Goal: Task Accomplishment & Management: Complete application form

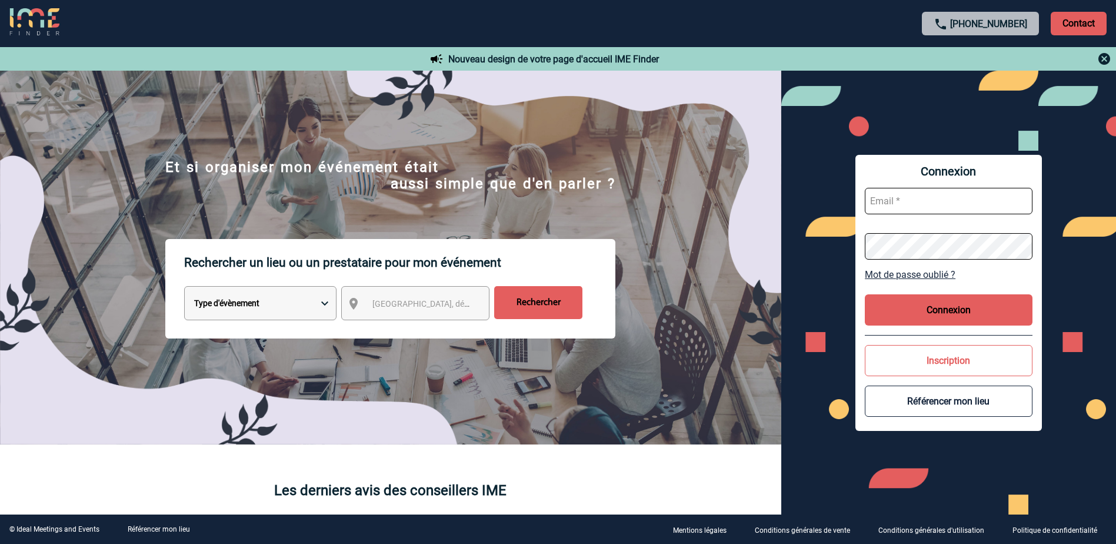
click at [927, 188] on input "text" at bounding box center [949, 201] width 168 height 26
type input "frederique.tourneur@abeille-assurances.fr"
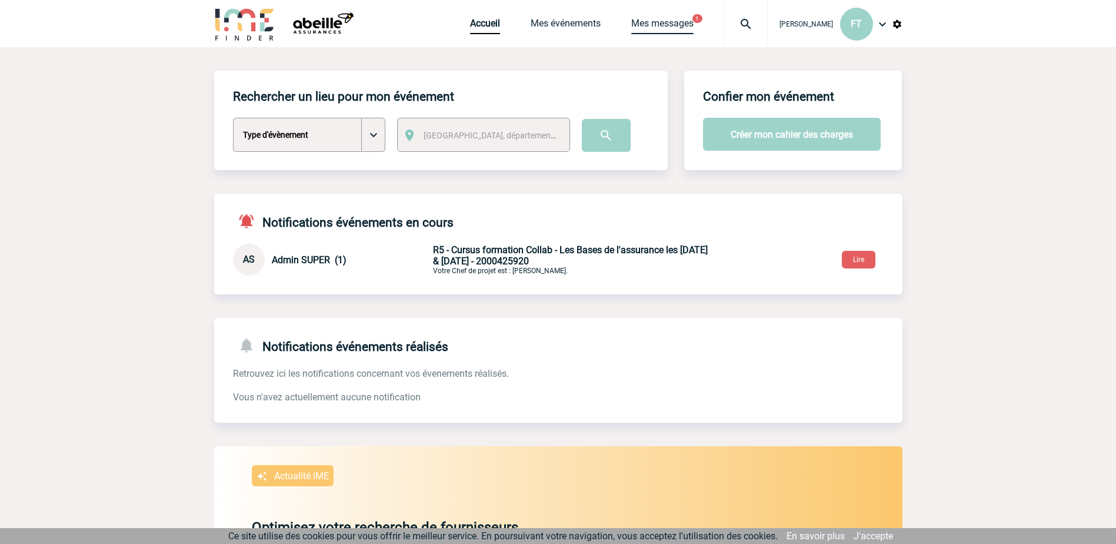
click at [643, 24] on link "Mes messages" at bounding box center [662, 26] width 62 height 16
click at [643, 22] on link "Mes messages" at bounding box center [662, 26] width 62 height 16
click at [513, 242] on div "Notifications événements en cours AS Admin SUPER (1) 07/10/2025 à 12:31 R5 - Cu…" at bounding box center [558, 235] width 689 height 82
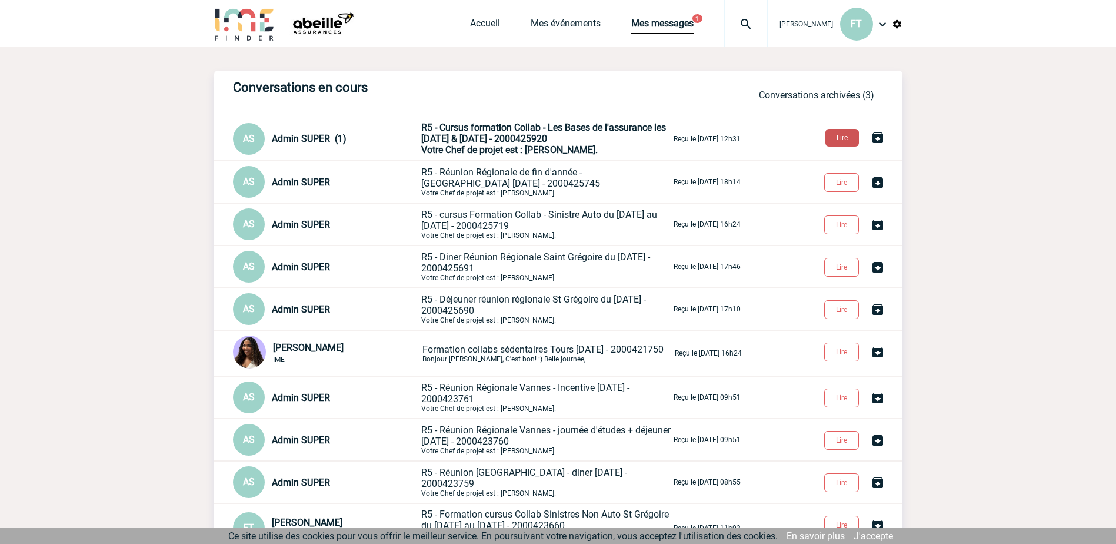
click at [845, 144] on button "Lire" at bounding box center [843, 138] width 34 height 18
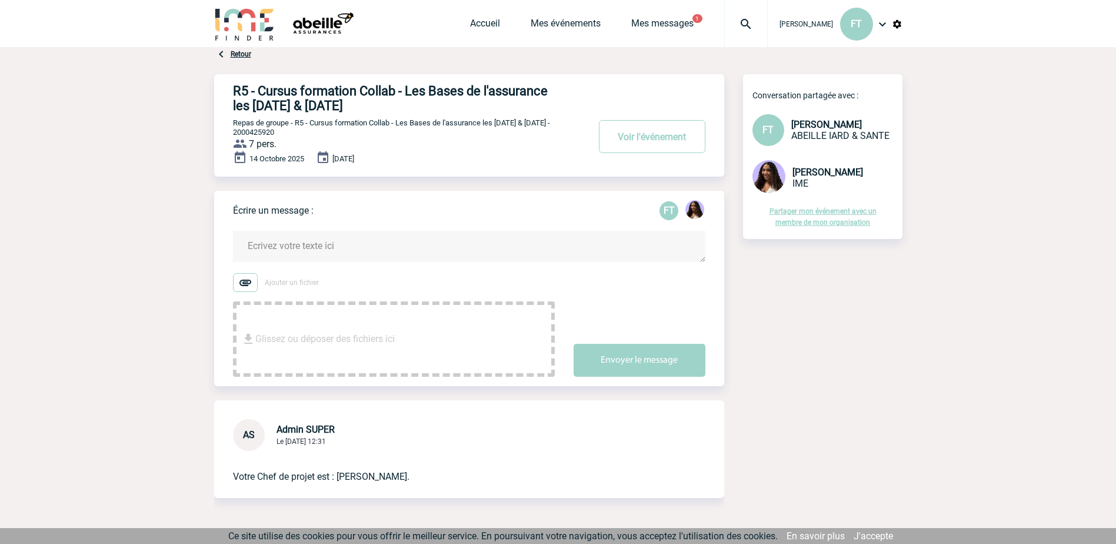
click at [321, 34] on img at bounding box center [322, 24] width 71 height 34
click at [243, 25] on img at bounding box center [244, 24] width 61 height 34
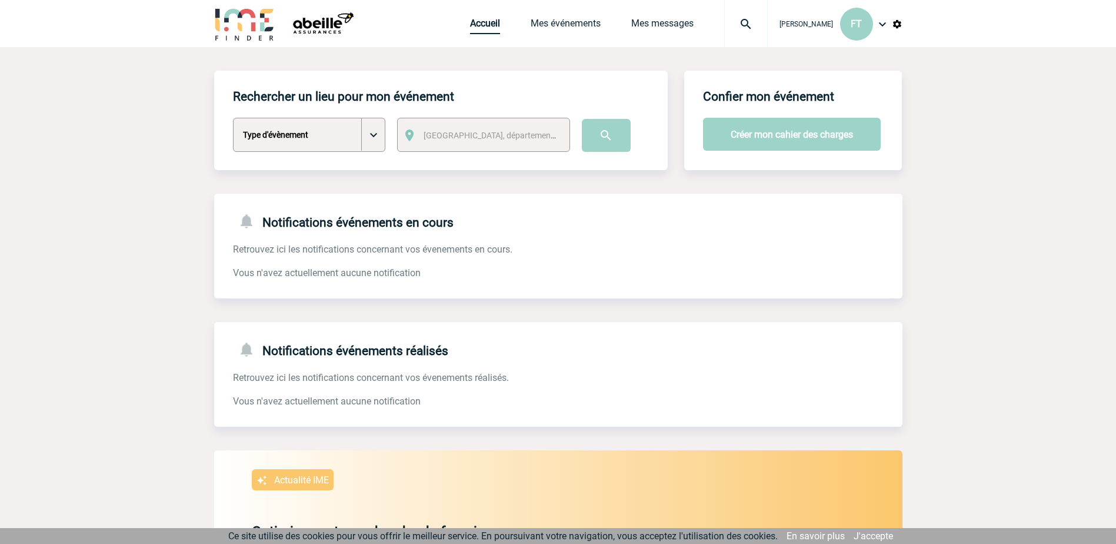
click at [472, 20] on link "Accueil" at bounding box center [485, 26] width 30 height 16
click at [556, 16] on div "Accueil Mes événements Mes messages Projet, client Projet, client" at bounding box center [619, 23] width 298 height 47
click at [556, 27] on link "Mes événements" at bounding box center [566, 26] width 70 height 16
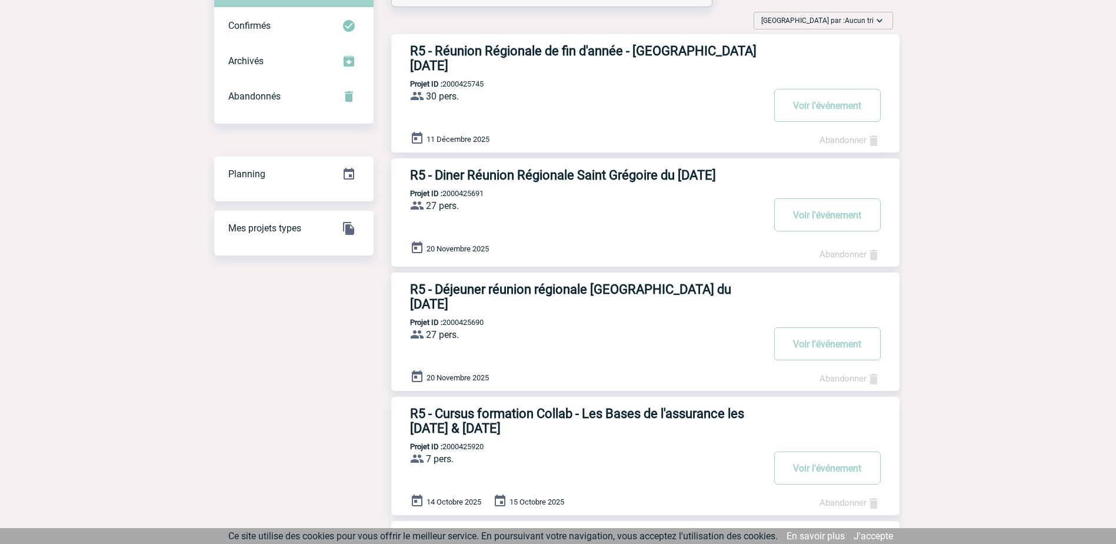
scroll to position [177, 0]
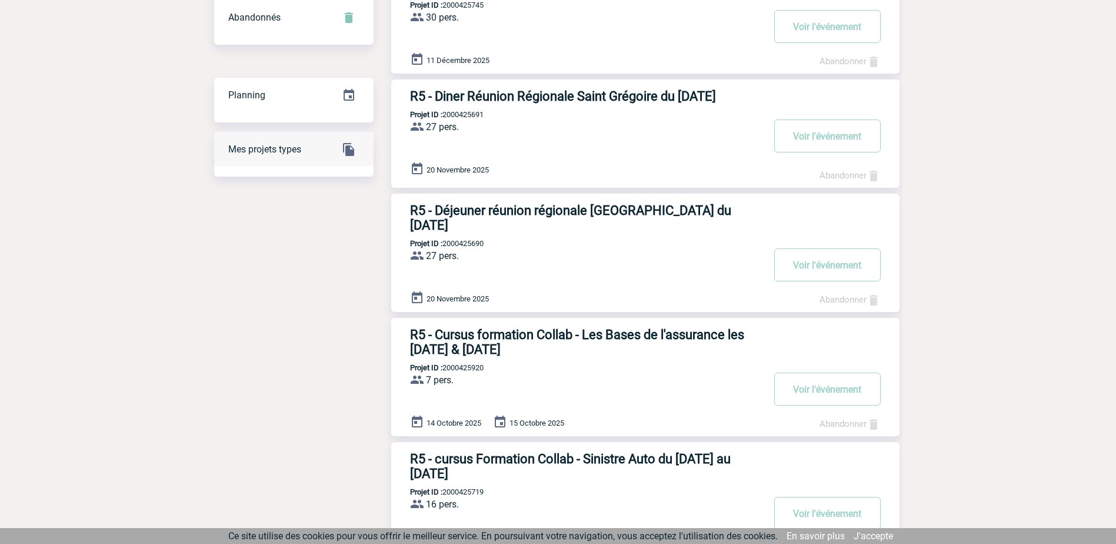
click at [288, 153] on span "Mes projets types" at bounding box center [264, 149] width 73 height 11
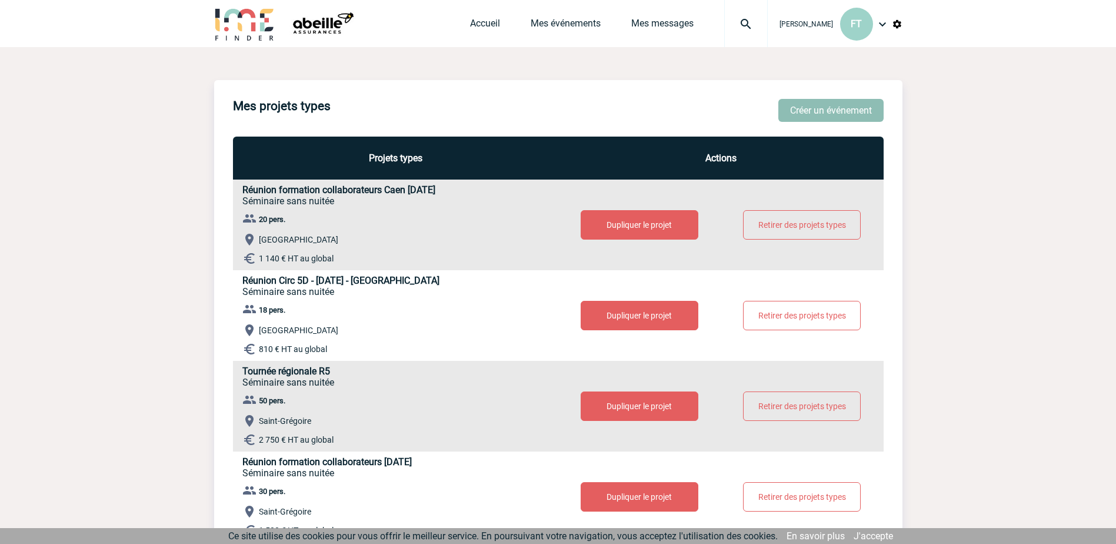
click at [807, 107] on button "Créer un événement" at bounding box center [831, 110] width 105 height 23
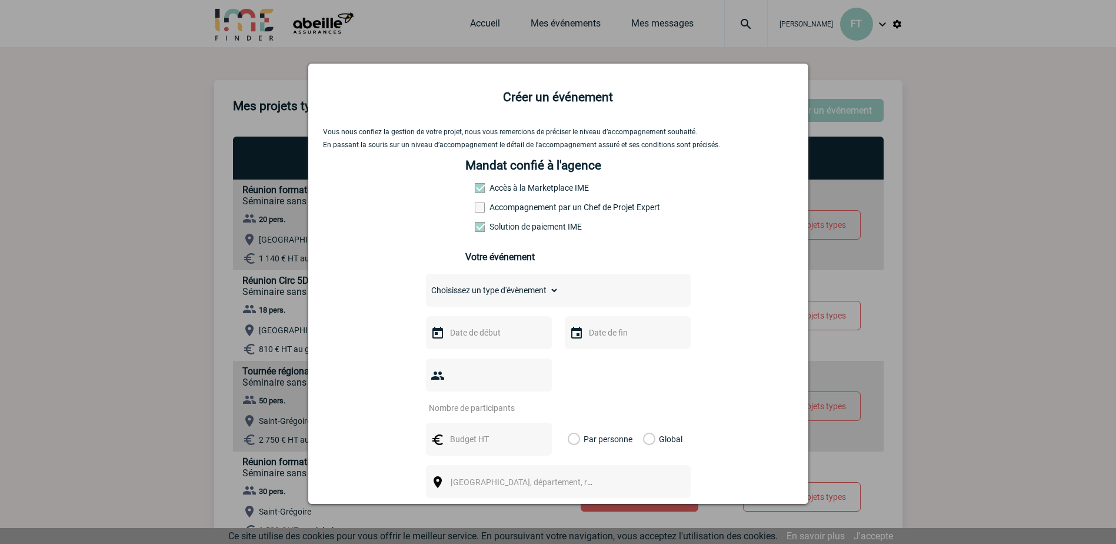
click at [465, 340] on input "text" at bounding box center [487, 332] width 81 height 15
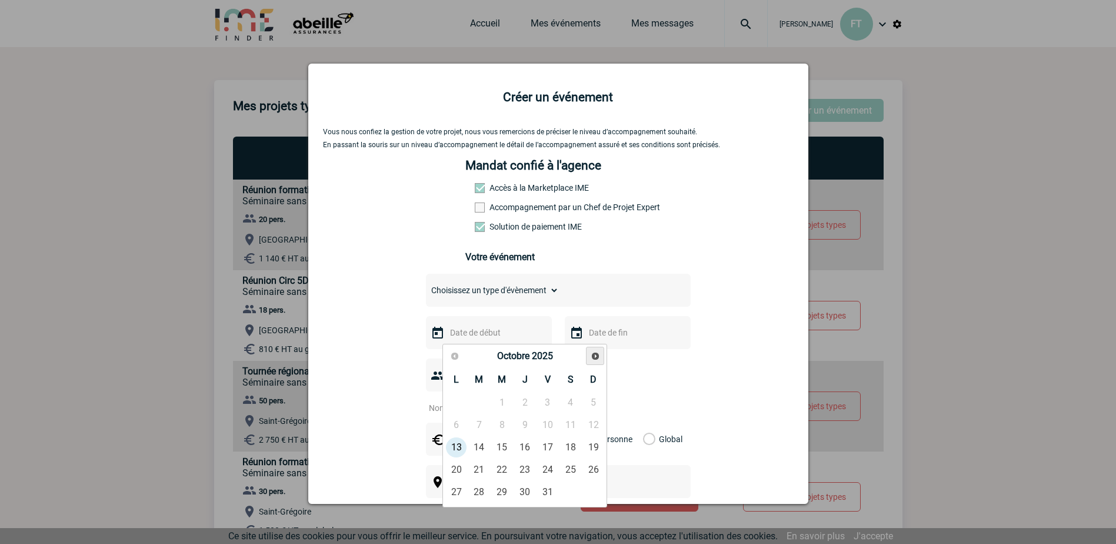
click at [588, 360] on link "Suivant" at bounding box center [595, 356] width 18 height 18
click at [484, 464] on link "18" at bounding box center [479, 469] width 22 height 21
type input "[DATE]"
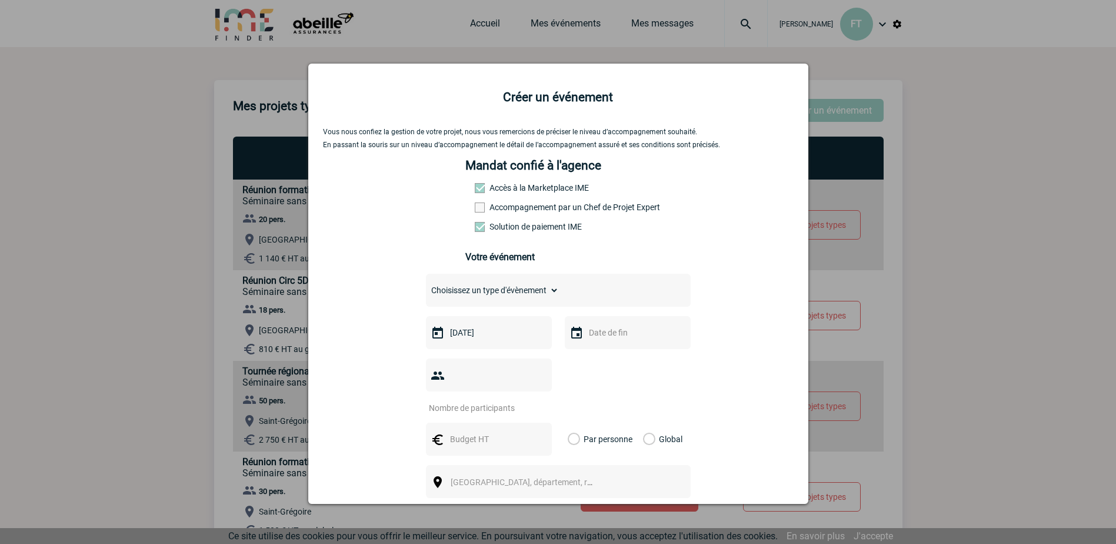
click at [603, 335] on input "text" at bounding box center [626, 332] width 81 height 15
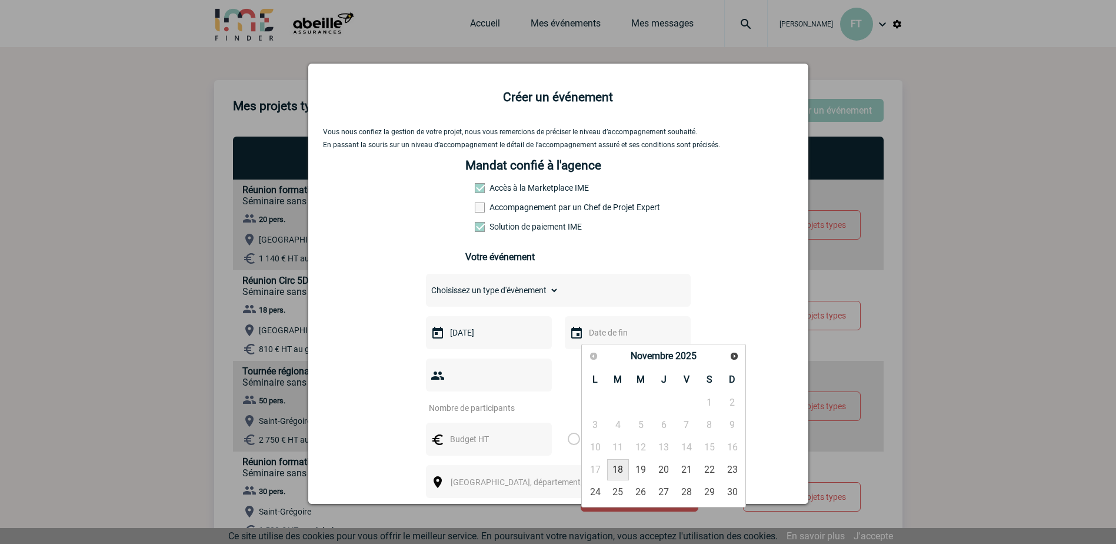
click at [618, 468] on link "18" at bounding box center [618, 469] width 22 height 21
type input "18-11-2025"
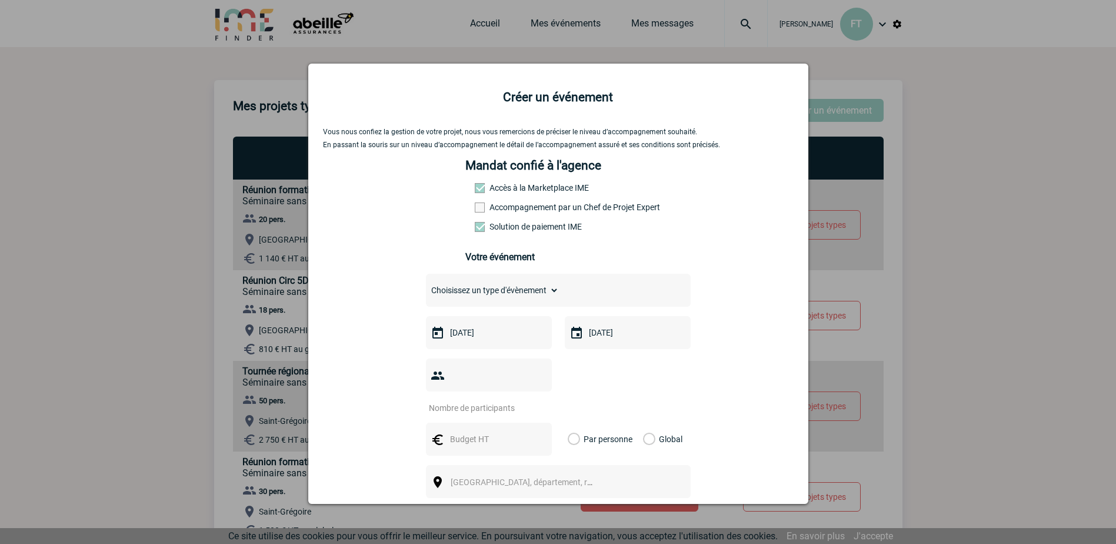
click at [478, 298] on select "Choisissez un type d'évènement Séminaire avec nuitée Séminaire sans nuitée Repa…" at bounding box center [492, 290] width 133 height 16
select select "3"
click at [426, 285] on select "Choisissez un type d'évènement Séminaire avec nuitée Séminaire sans nuitée Repa…" at bounding box center [492, 290] width 133 height 16
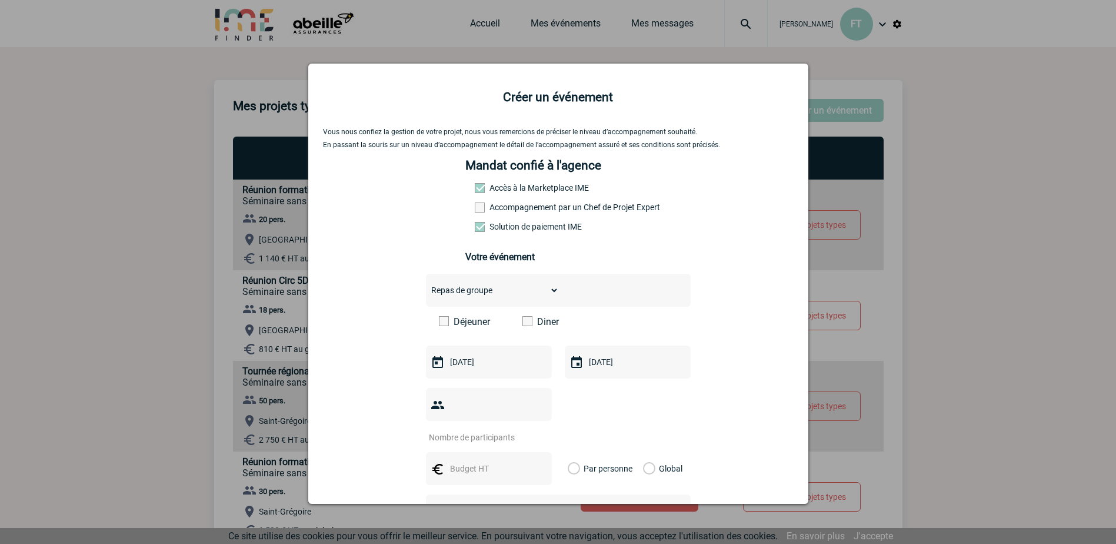
click at [463, 430] on input "number" at bounding box center [481, 437] width 111 height 15
click at [1099, 348] on div at bounding box center [558, 272] width 1116 height 544
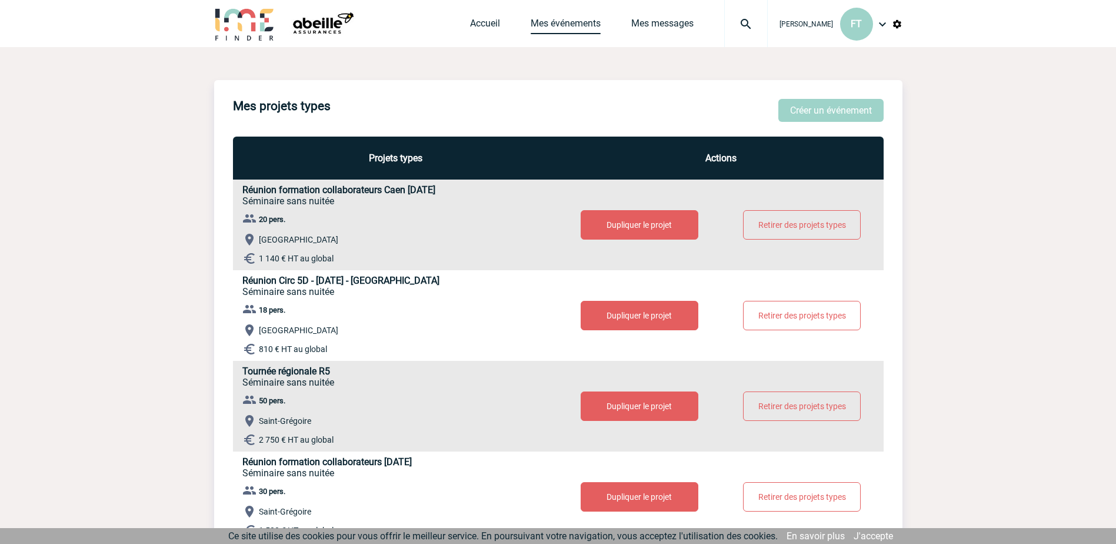
click at [557, 25] on link "Mes événements" at bounding box center [566, 26] width 70 height 16
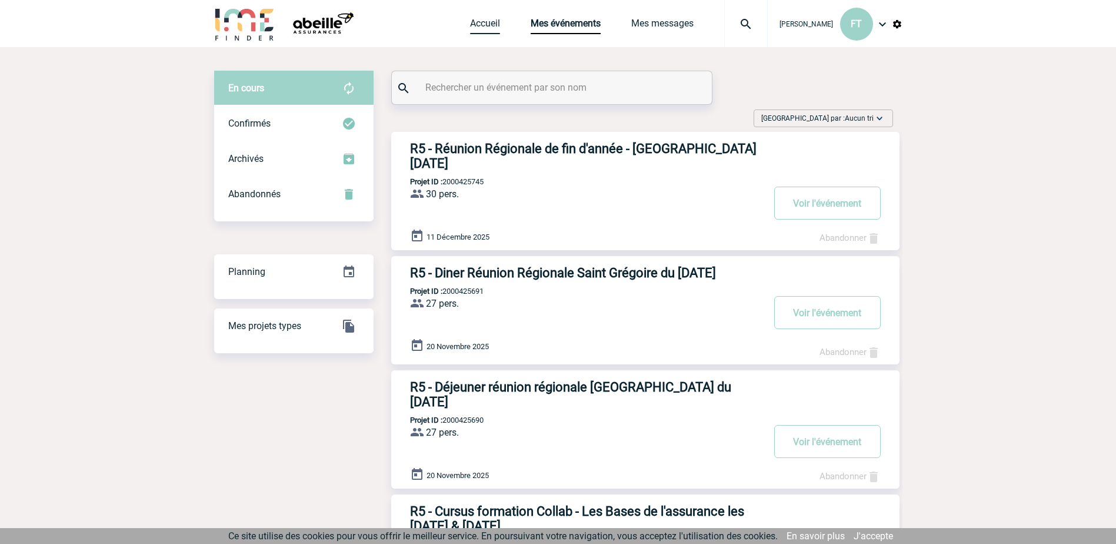
click at [470, 28] on link "Accueil" at bounding box center [485, 26] width 30 height 16
click at [470, 23] on link "Accueil" at bounding box center [485, 26] width 30 height 16
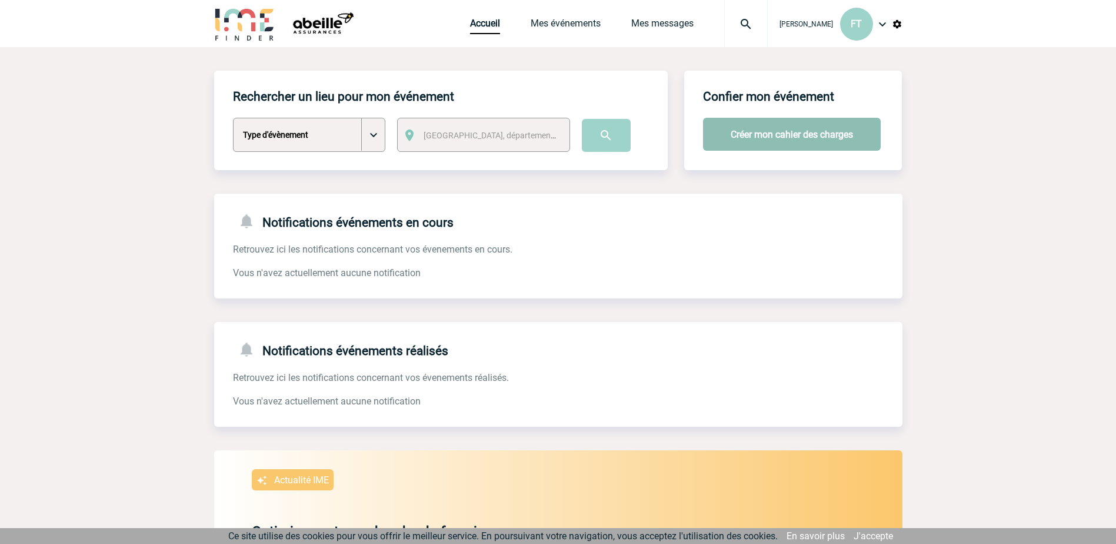
click at [789, 132] on button "Créer mon cahier des charges" at bounding box center [792, 134] width 178 height 33
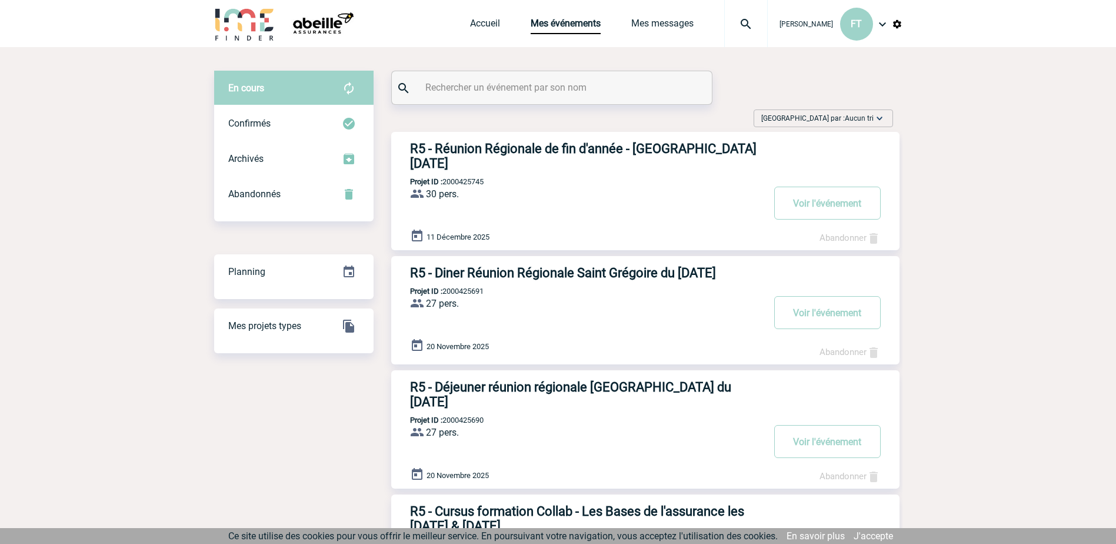
click at [241, 87] on span "En cours" at bounding box center [246, 87] width 36 height 11
click at [470, 19] on link "Accueil" at bounding box center [485, 26] width 30 height 16
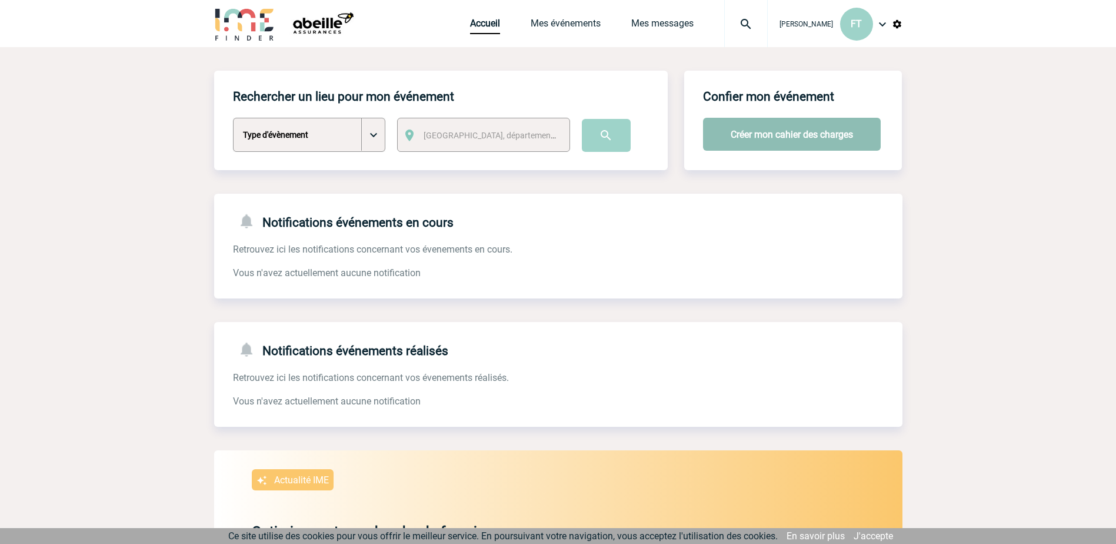
click at [770, 139] on button "Créer mon cahier des charges" at bounding box center [792, 134] width 178 height 33
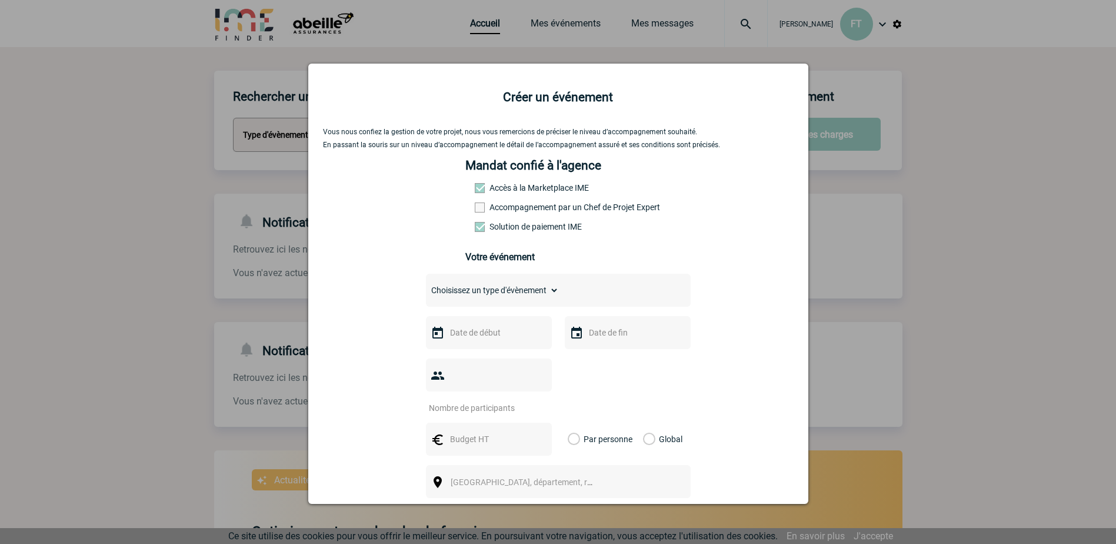
click at [469, 288] on select "Choisissez un type d'évènement Séminaire avec nuitée Séminaire sans nuitée Repa…" at bounding box center [492, 290] width 133 height 16
select select "3"
click at [426, 285] on select "Choisissez un type d'évènement Séminaire avec nuitée Séminaire sans nuitée Repa…" at bounding box center [492, 290] width 133 height 16
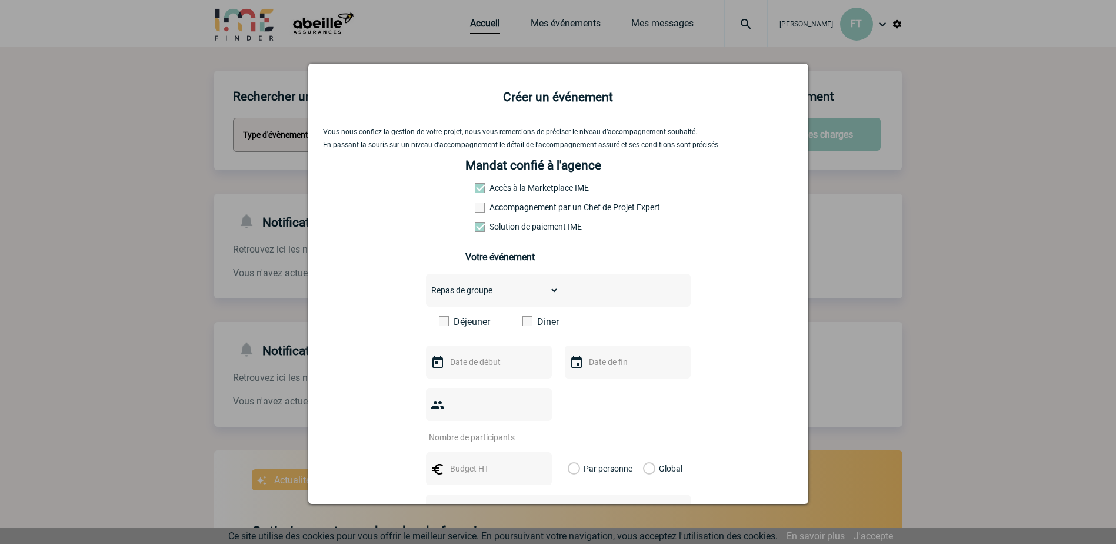
click at [440, 324] on span at bounding box center [444, 321] width 10 height 10
click at [0, 0] on input "Déjeuner" at bounding box center [0, 0] width 0 height 0
click at [462, 368] on input "text" at bounding box center [487, 361] width 81 height 15
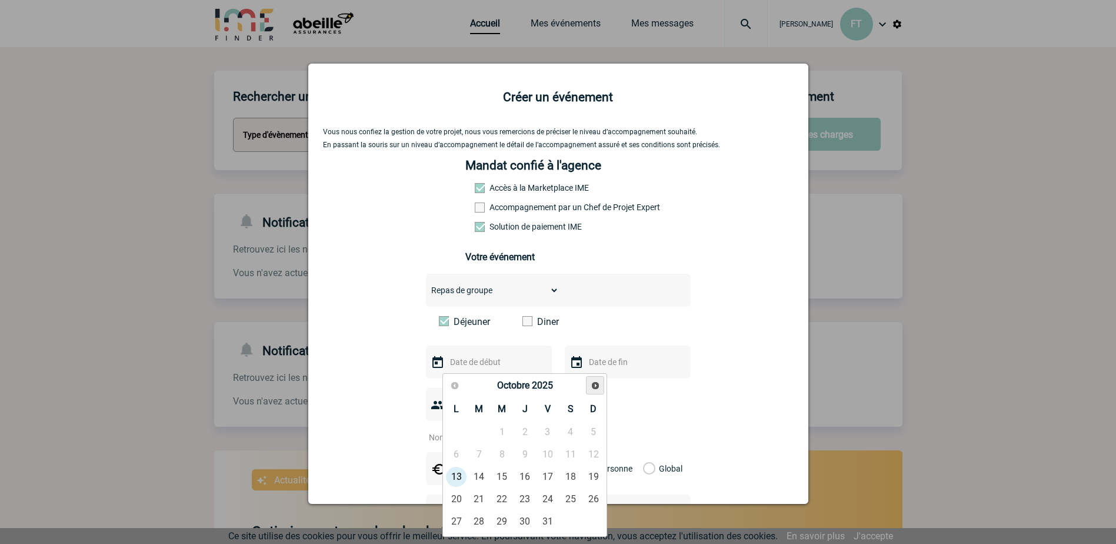
click at [591, 383] on span "Suivant" at bounding box center [595, 385] width 9 height 9
click at [480, 497] on link "18" at bounding box center [479, 498] width 22 height 21
type input "18-11-2025"
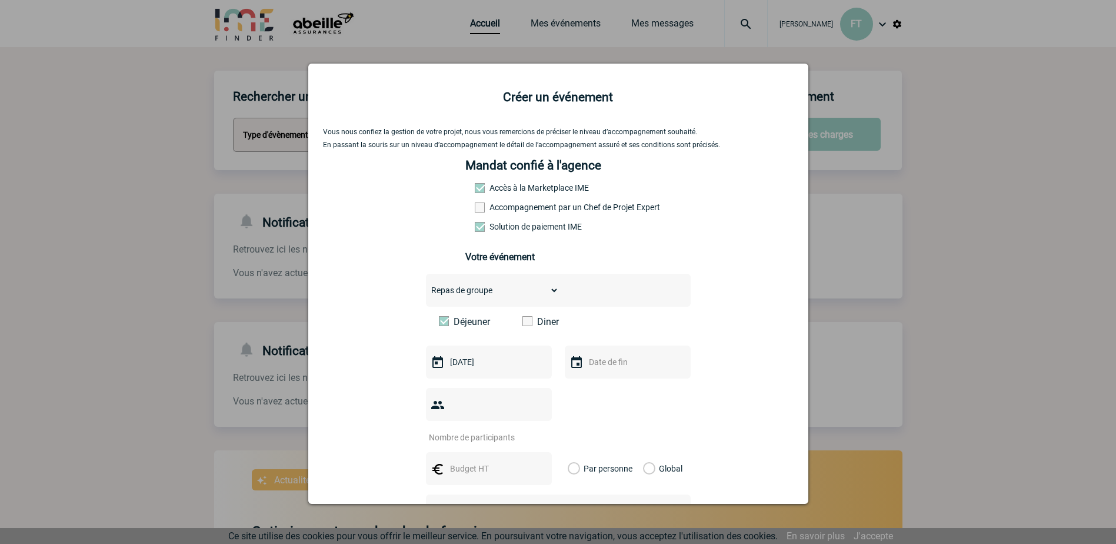
click at [596, 370] on input "text" at bounding box center [626, 361] width 81 height 15
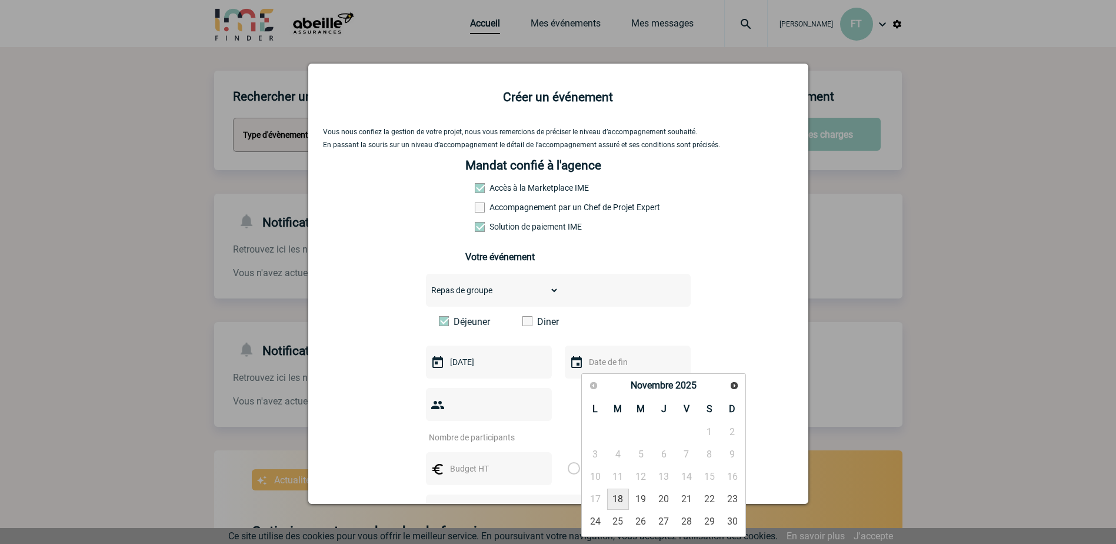
click at [619, 495] on link "18" at bounding box center [618, 498] width 22 height 21
type input "18-11-2025"
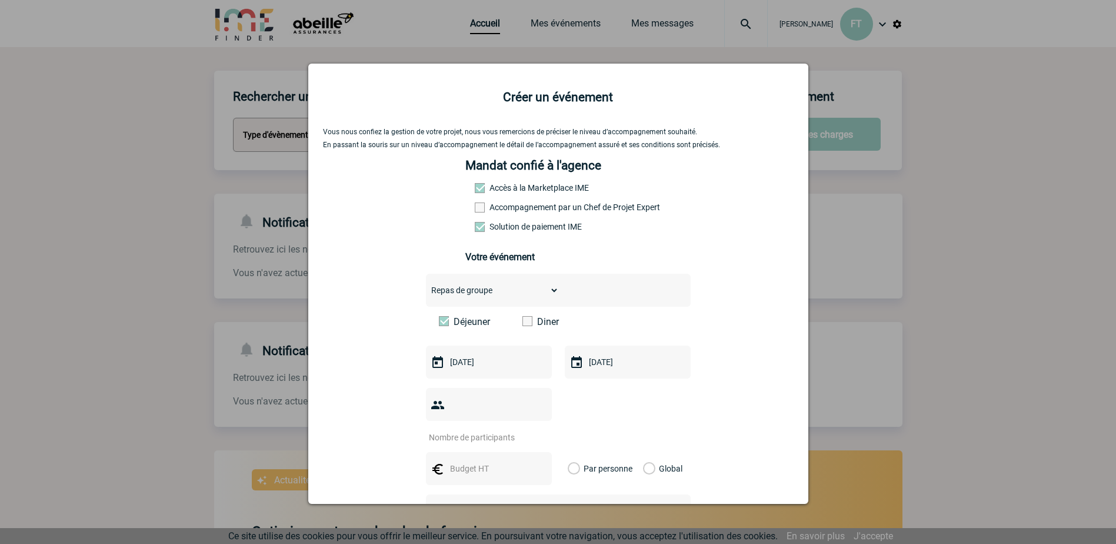
click at [485, 430] on input "number" at bounding box center [481, 437] width 111 height 15
type input "18"
click at [491, 461] on input "text" at bounding box center [487, 468] width 81 height 15
type input "50"
click at [573, 452] on label "Par personne" at bounding box center [574, 468] width 13 height 33
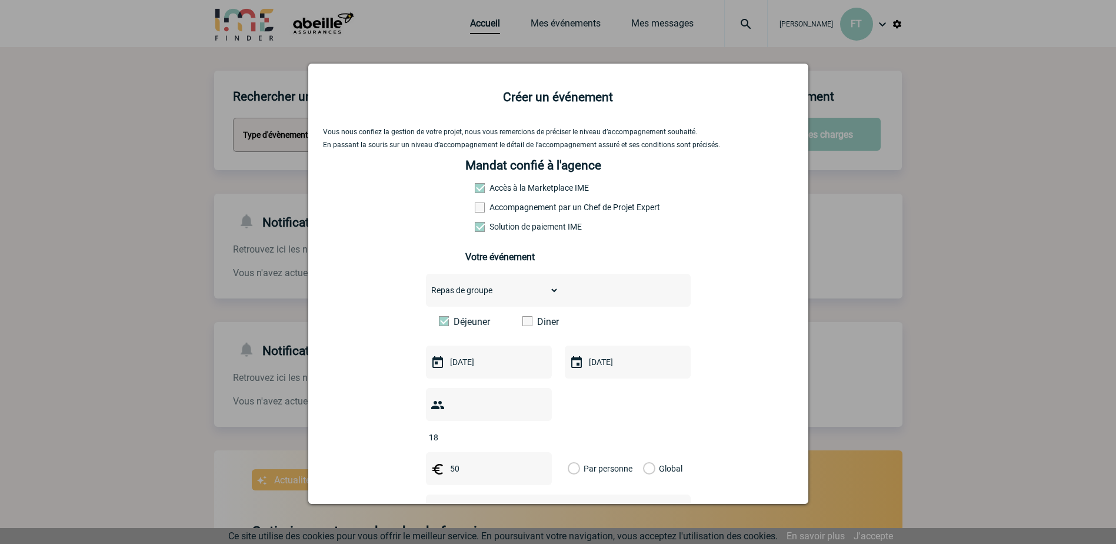
click at [0, 0] on input "Par personne" at bounding box center [0, 0] width 0 height 0
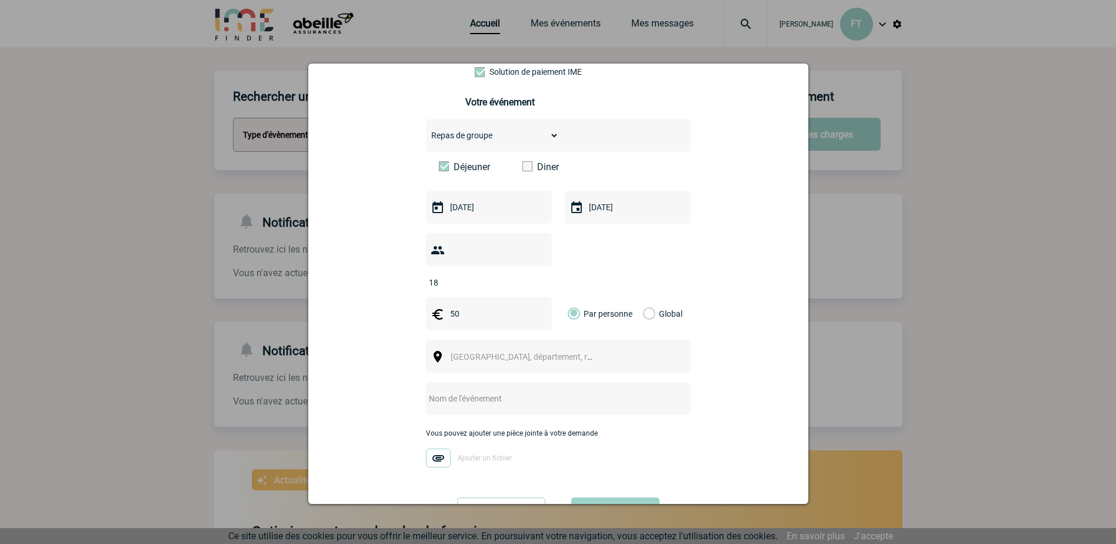
scroll to position [177, 0]
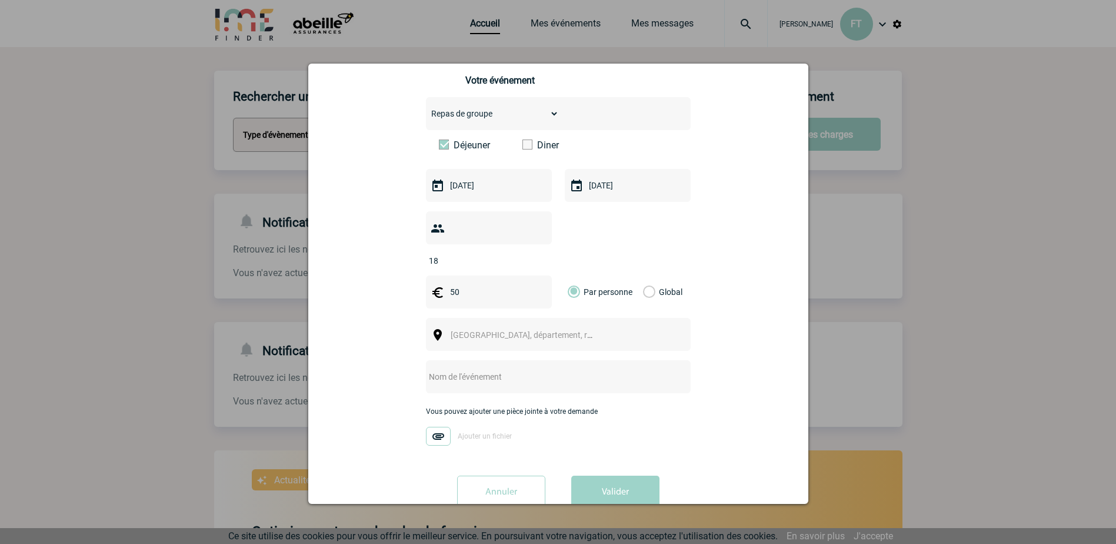
click at [458, 330] on span "Ville, département, région..." at bounding box center [533, 334] width 164 height 9
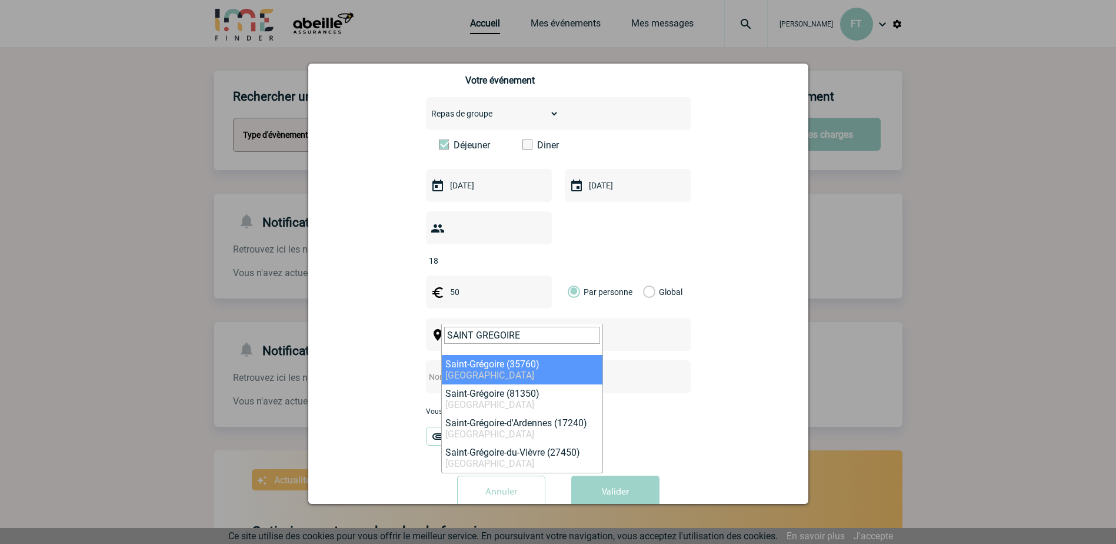
type input "SAINT GREGOIRE"
select select "2251"
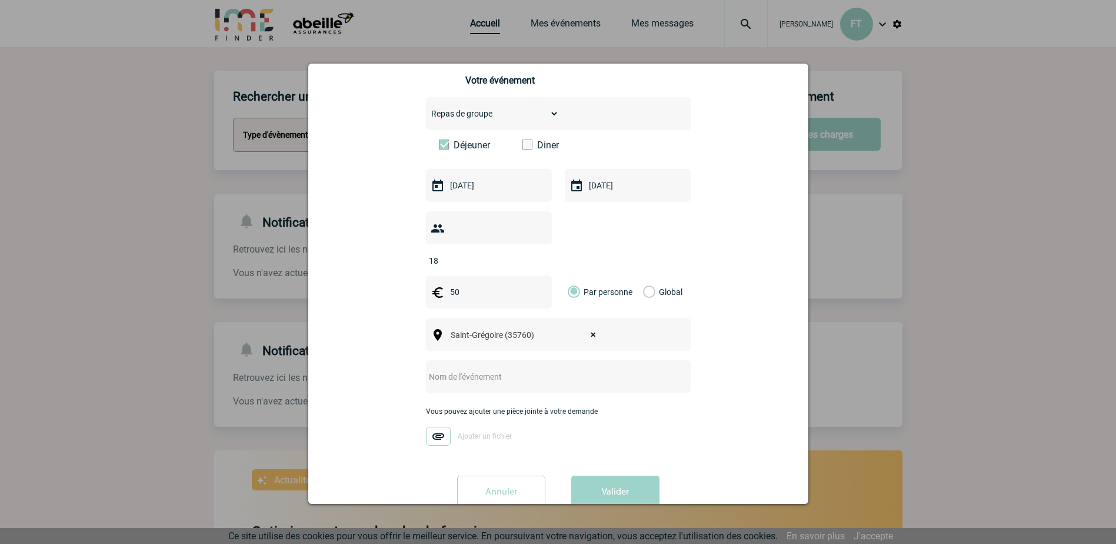
click at [458, 369] on input "text" at bounding box center [543, 376] width 234 height 15
click at [460, 369] on input "text" at bounding box center [543, 376] width 234 height 15
type input "r"
type input "R5 - Déjeuner Jeunes Agents 2025 - Le [DATE]"
click at [623, 482] on button "Valider" at bounding box center [615, 491] width 88 height 33
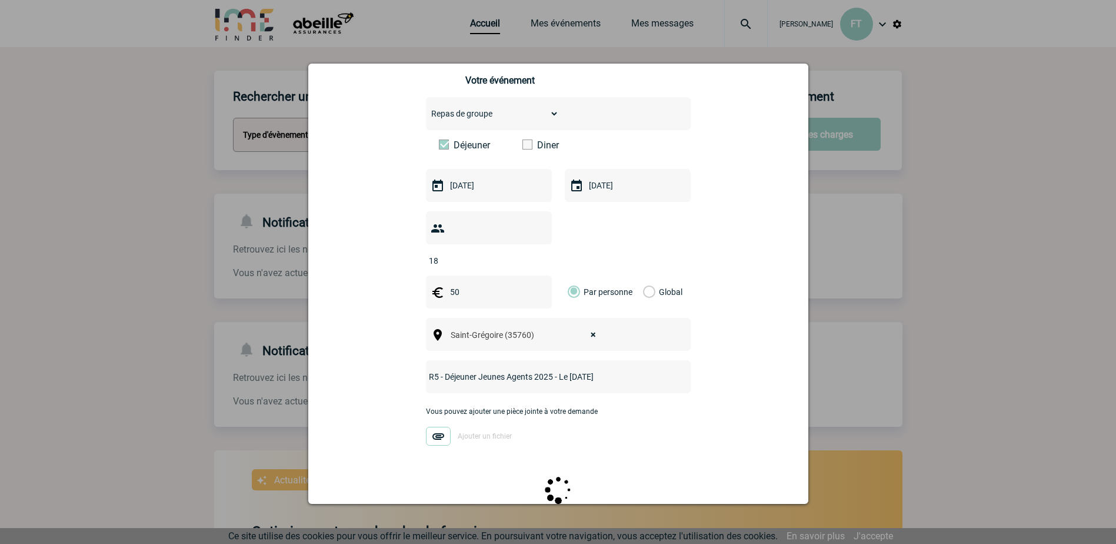
scroll to position [0, 0]
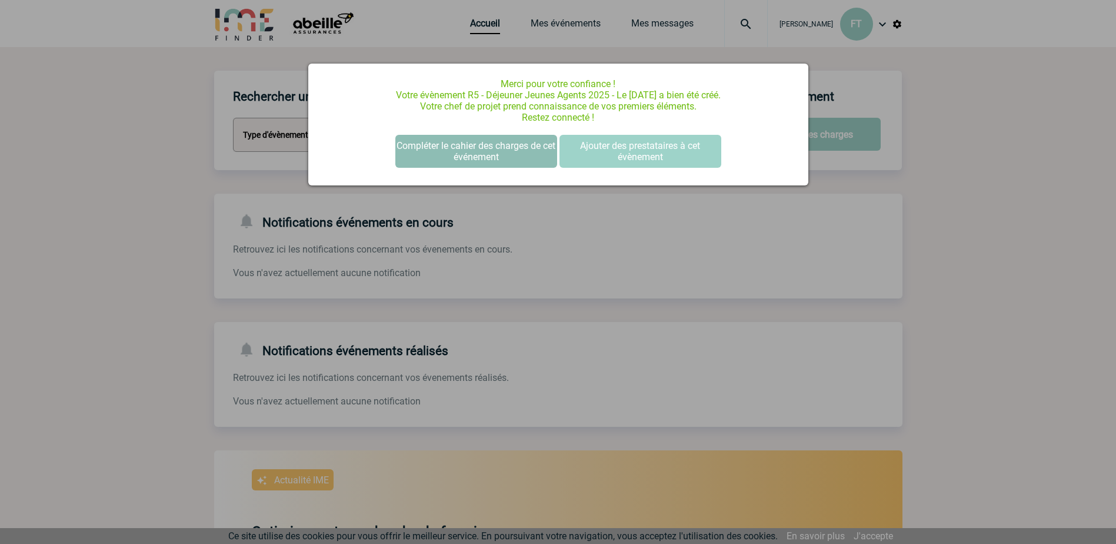
click at [431, 147] on button "Compléter le cahier des charges de cet événement" at bounding box center [476, 151] width 162 height 33
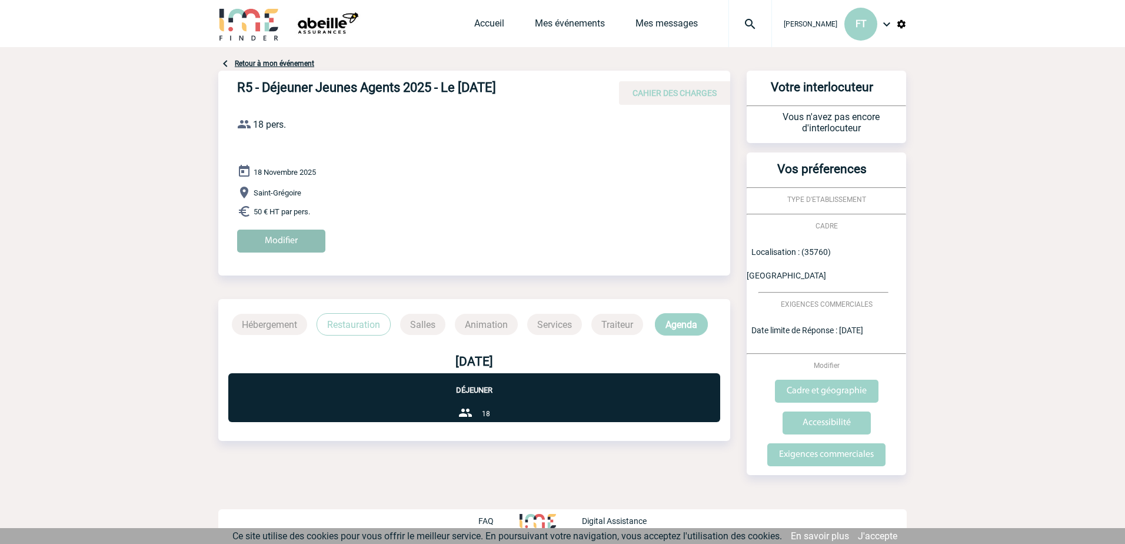
click at [274, 239] on input "Modifier" at bounding box center [281, 241] width 88 height 23
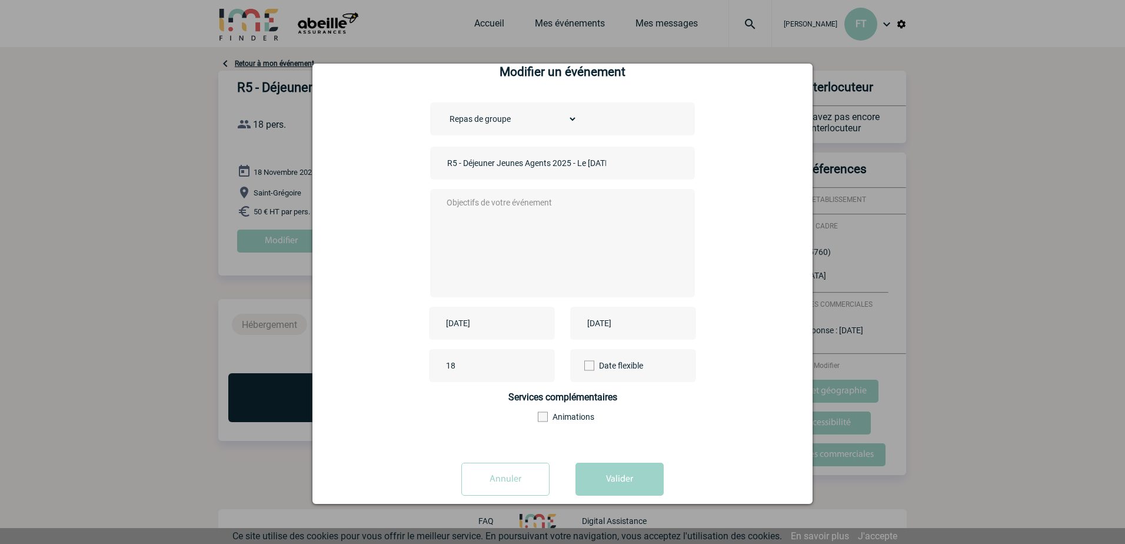
scroll to position [45, 0]
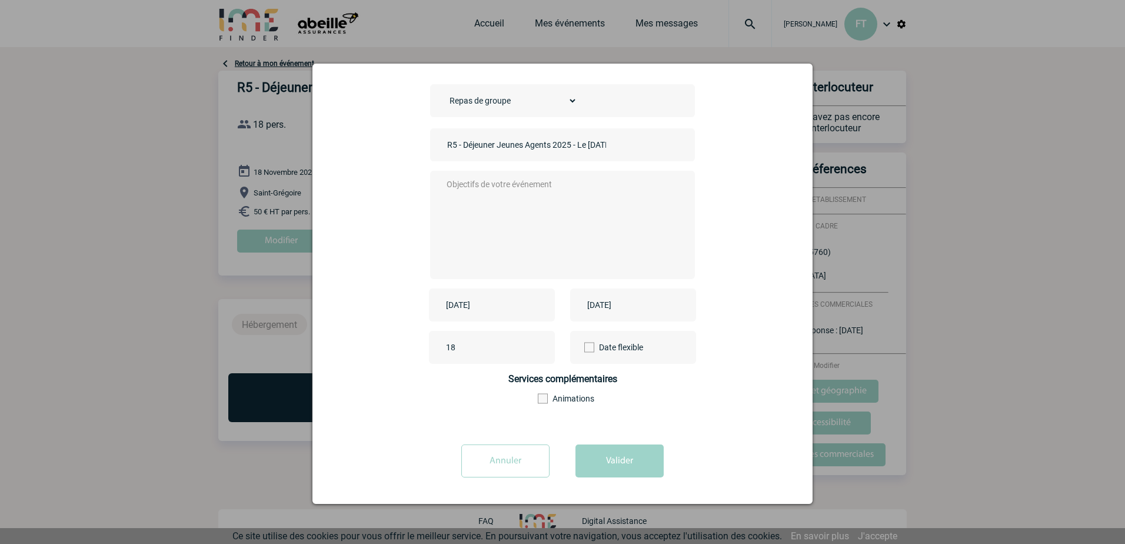
click at [464, 345] on input "18" at bounding box center [498, 347] width 111 height 15
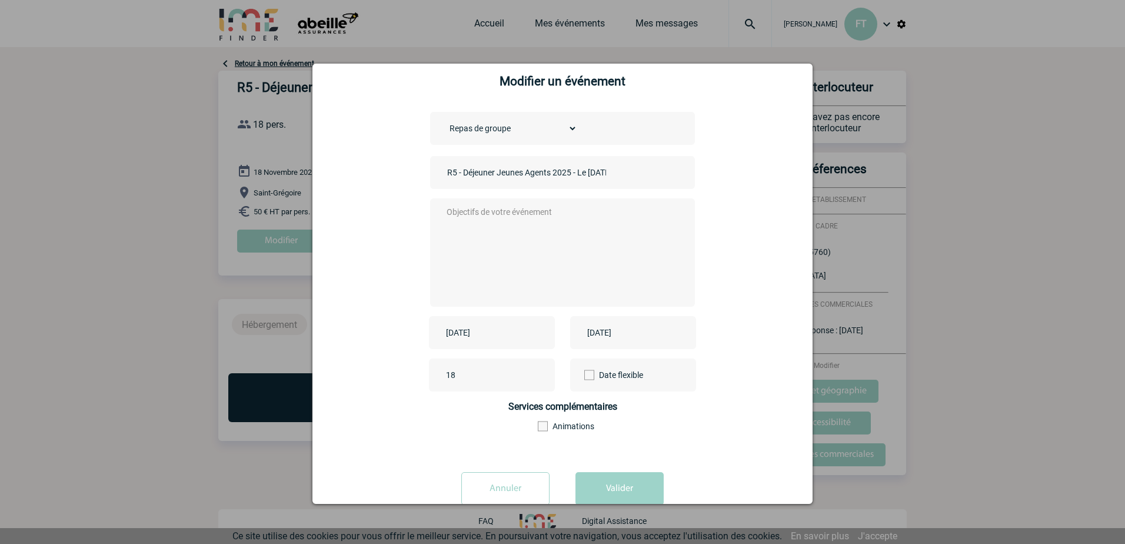
scroll to position [0, 0]
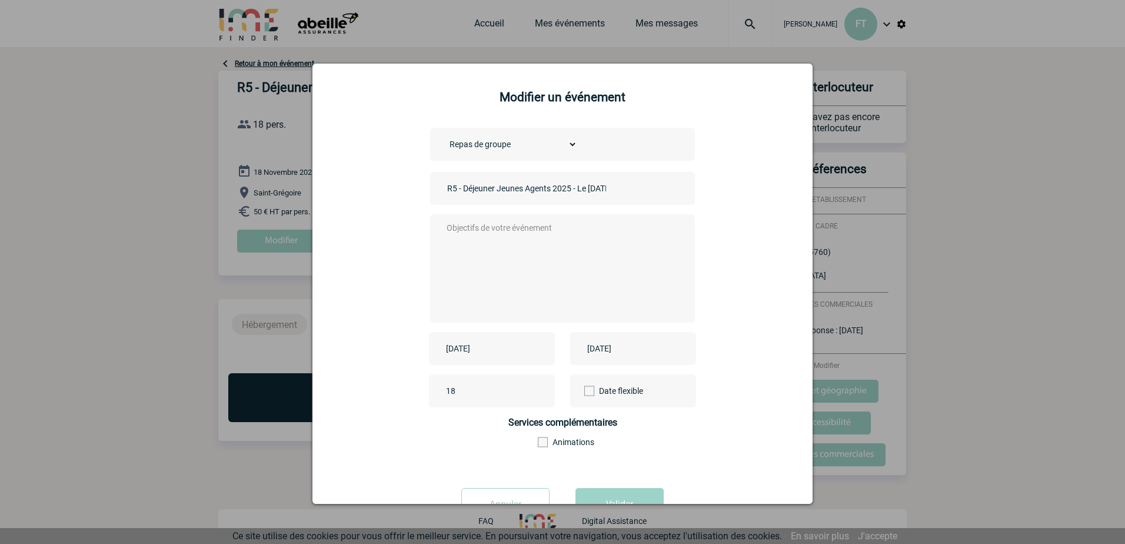
click at [530, 145] on select "Choisissez un type d'évènement Séminaire avec nuitée Séminaire sans nuitée Repa…" at bounding box center [510, 144] width 133 height 16
click at [761, 292] on div "Choisissez un type d'évènement Séminaire avec nuitée Séminaire sans nuitée Repa…" at bounding box center [562, 302] width 471 height 348
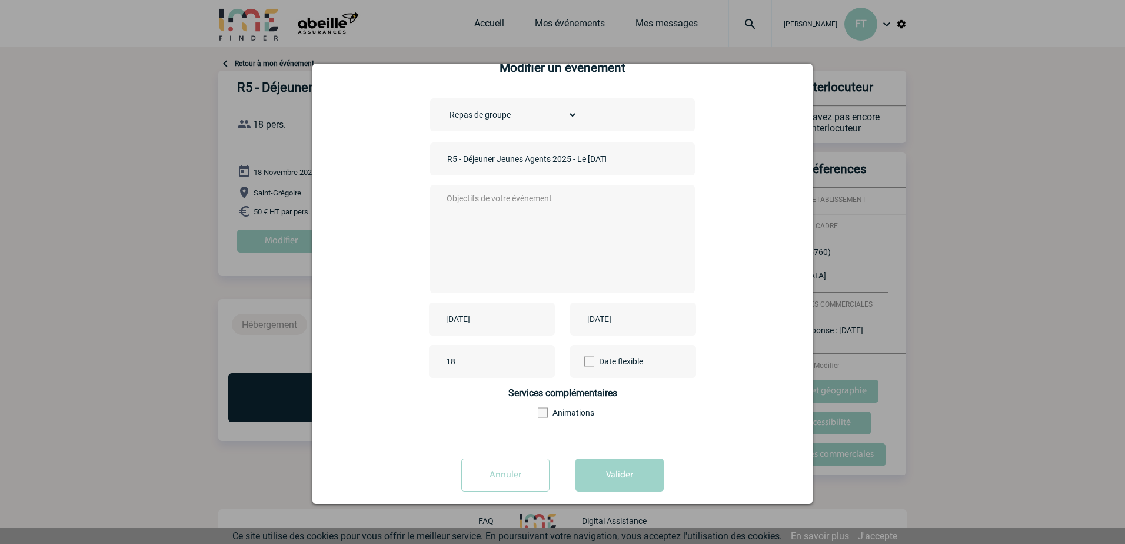
scroll to position [45, 0]
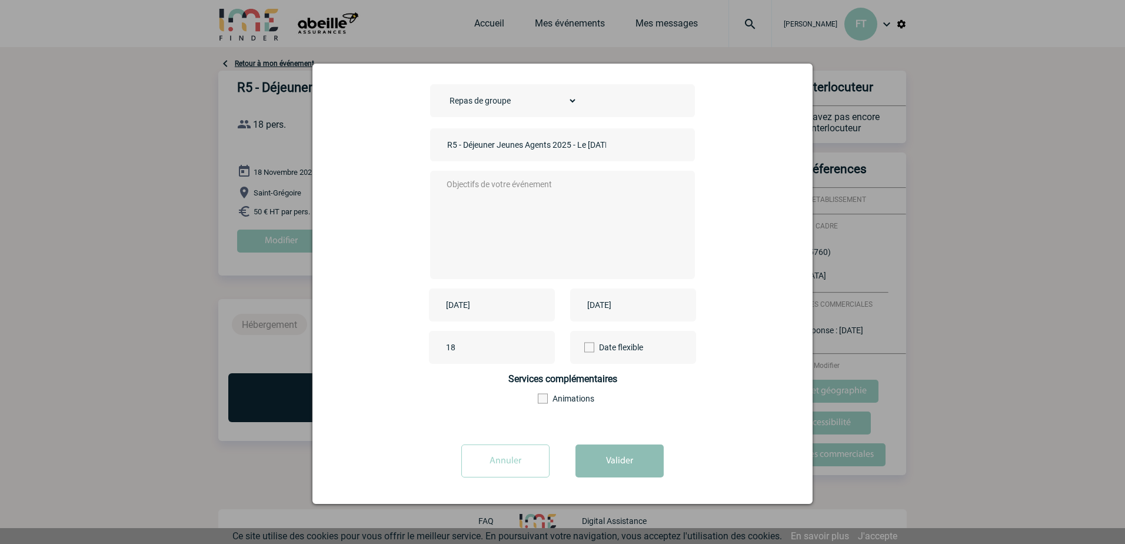
click at [611, 449] on button "Valider" at bounding box center [620, 460] width 88 height 33
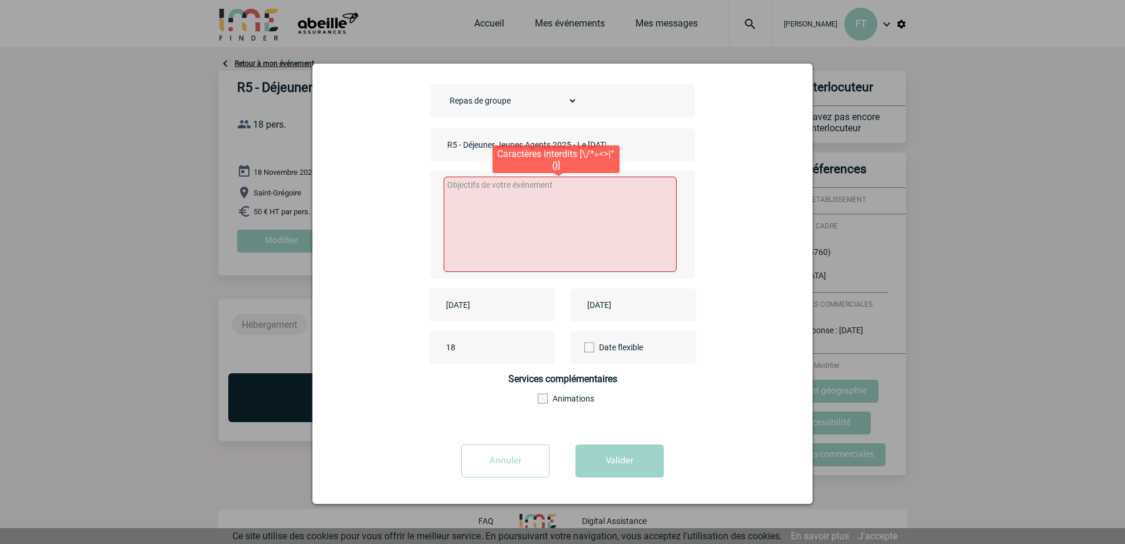
click at [493, 198] on textarea at bounding box center [561, 224] width 234 height 95
drag, startPoint x: 564, startPoint y: 208, endPoint x: 564, endPoint y: 201, distance: 7.1
click at [564, 203] on textarea at bounding box center [561, 224] width 234 height 95
click at [574, 234] on textarea "Organiser un déjeuner" at bounding box center [561, 224] width 234 height 95
click at [646, 172] on div "Organiser un déjeuner" at bounding box center [562, 225] width 265 height 108
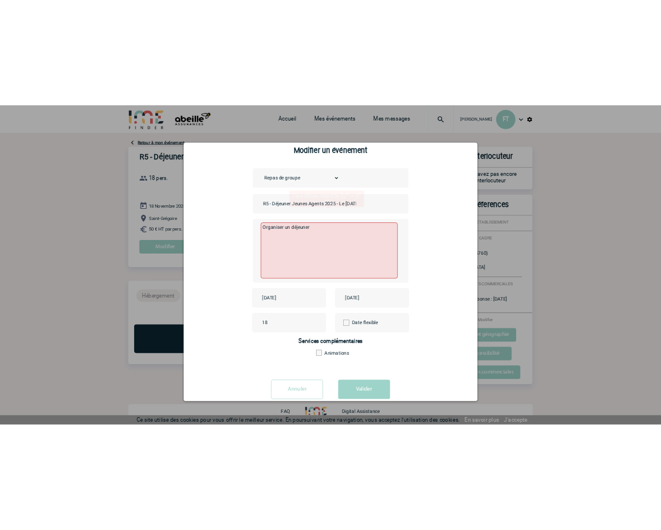
scroll to position [0, 0]
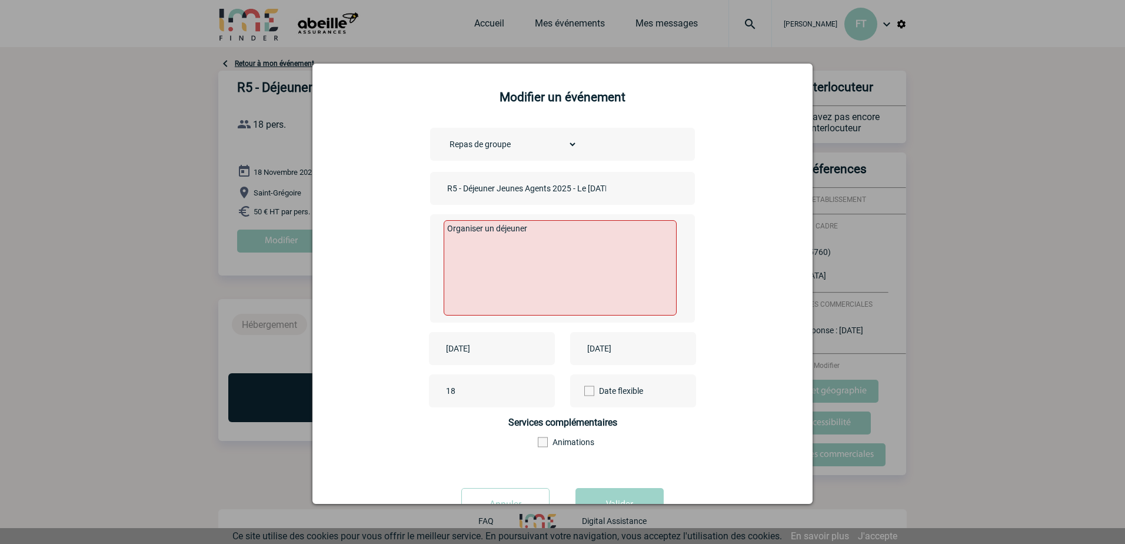
click at [751, 285] on div "Choisissez un type d'évènement Séminaire avec nuitée Séminaire sans nuitée Repa…" at bounding box center [562, 302] width 471 height 348
click at [497, 239] on textarea "Organiser un déjeuner" at bounding box center [561, 267] width 234 height 95
click at [552, 227] on textarea "Organiser un déjeuner" at bounding box center [561, 267] width 234 height 95
click at [444, 256] on textarea "Organiser un déjeuner Apéritif Entrée - plat - dessert vins - Eaux - Boisson ch…" at bounding box center [561, 267] width 234 height 95
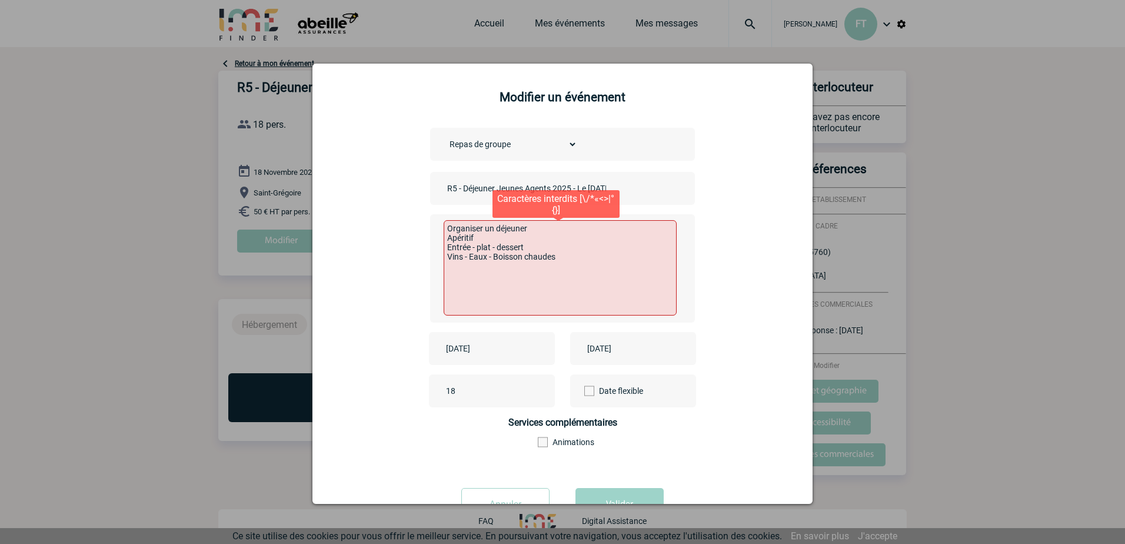
click at [562, 261] on textarea "Organiser un déjeuner Apéritif Entrée - plat - dessert Vins - Eaux - Boisson ch…" at bounding box center [561, 267] width 234 height 95
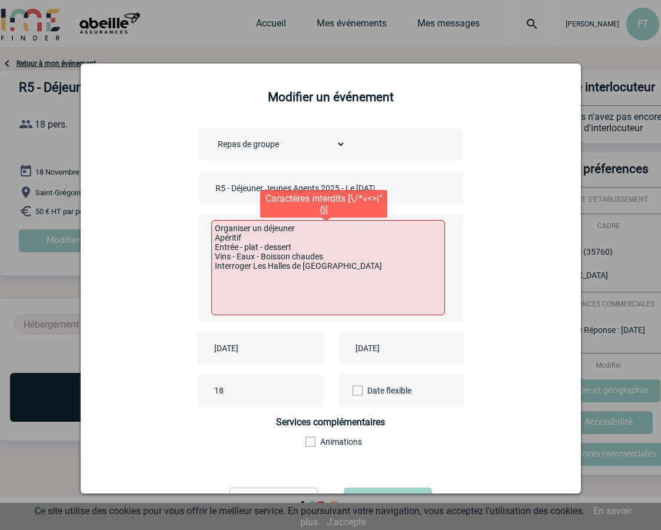
click at [352, 270] on textarea "Organiser un déjeuner Apéritif Entrée - plat - dessert Vins - Eaux - Boisson ch…" at bounding box center [328, 267] width 234 height 95
click at [321, 232] on textarea "Organiser un déjeuner Apéritif Entrée - plat - dessert Vins - Eaux - Boisson ch…" at bounding box center [328, 267] width 234 height 95
click at [255, 231] on textarea "Organiser un déjeuner Apéritif Entrée - plat - dessert Vins - Eaux - Boisson ch…" at bounding box center [328, 267] width 234 height 95
drag, startPoint x: 429, startPoint y: 267, endPoint x: 209, endPoint y: 277, distance: 219.7
click at [211, 277] on textarea "Organiser une réunion - déjeuner Apéritif Entrée - plat - dessert Vins - Eaux -…" at bounding box center [328, 267] width 234 height 95
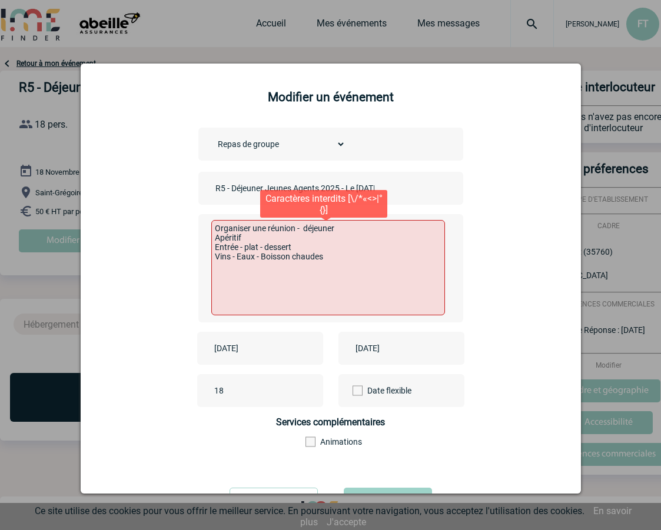
click at [343, 227] on textarea "Organiser une réunion - déjeuner Apéritif Entrée - plat - dessert Vins - Eaux -…" at bounding box center [328, 267] width 234 height 95
paste textarea "Interroger Les Halles de St Grégoire Tel [PHONE_NUMBER]"
click at [339, 266] on textarea "Organiser une réunion - déjeuner Interroger Les Halles de St Grégoire Tel [PHON…" at bounding box center [328, 267] width 234 height 95
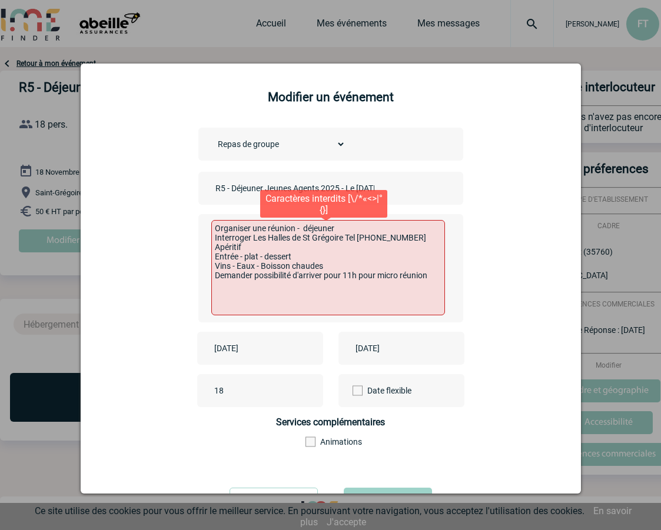
click at [336, 284] on textarea "Organiser une réunion - déjeuner Interroger Les Halles de St Grégoire Tel [PHON…" at bounding box center [328, 267] width 234 height 95
click at [338, 281] on textarea "Organiser une réunion - déjeuner Interroger Les Halles de St Grégoire Tel [PHON…" at bounding box center [328, 267] width 234 height 95
click at [428, 276] on textarea "Organiser une réunion - déjeuner Interroger Les Halles de St Grégoire Tel [PHON…" at bounding box center [328, 267] width 234 height 95
click at [289, 289] on textarea "Organiser une réunion - déjeuner Interroger Les Halles de St Grégoire Tel [PHON…" at bounding box center [328, 267] width 234 height 95
click at [296, 291] on textarea "Organiser une réunion - déjeuner Interroger Les Halles de St Grégoire Tel [PHON…" at bounding box center [328, 267] width 234 height 95
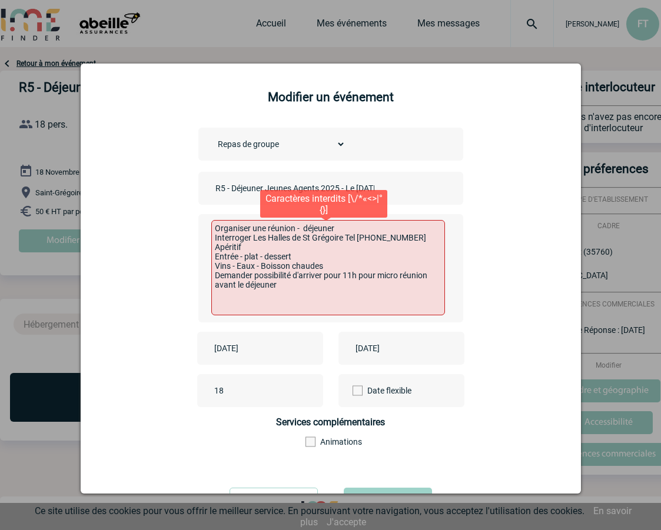
click at [424, 237] on textarea "Organiser une réunion - déjeuner Interroger Les Halles de St Grégoire Tel [PHON…" at bounding box center [328, 267] width 234 height 95
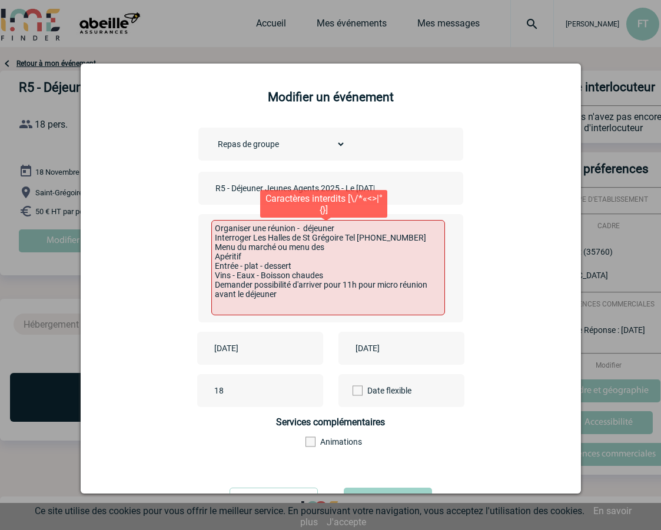
click at [324, 245] on textarea "Organiser une réunion - déjeuner Interroger Les Halles de St Grégoire Tel [PHON…" at bounding box center [328, 267] width 234 height 95
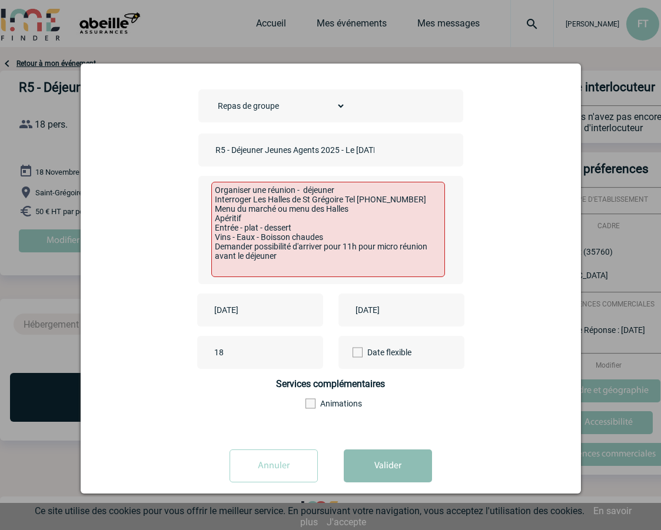
scroll to position [55, 0]
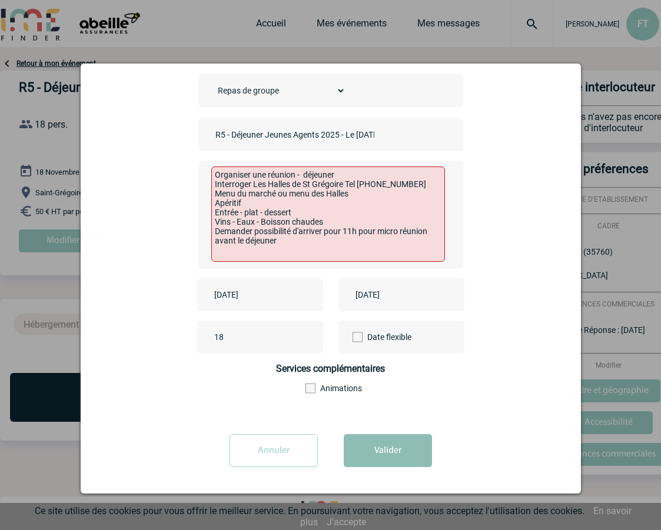
type textarea "Organiser une réunion - déjeuner Interroger Les Halles de St Grégoire Tel [PHON…"
click at [367, 456] on button "Valider" at bounding box center [388, 450] width 88 height 33
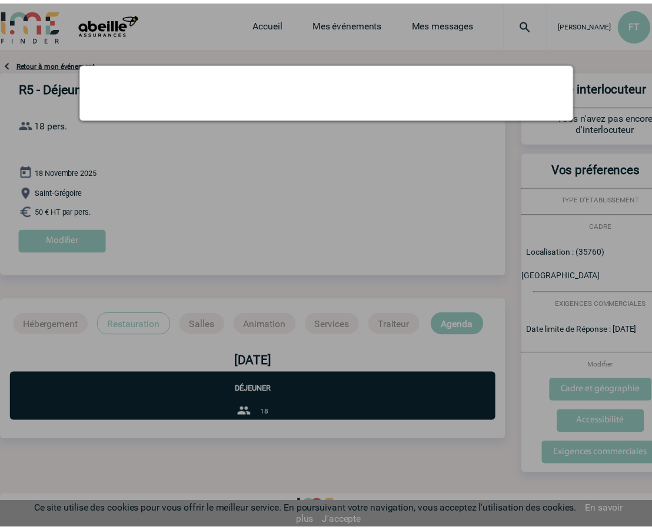
scroll to position [0, 0]
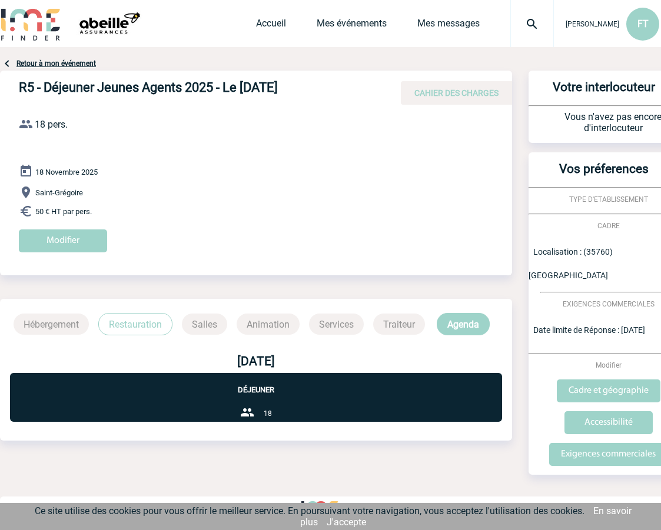
click at [148, 325] on p "Restauration" at bounding box center [135, 324] width 74 height 22
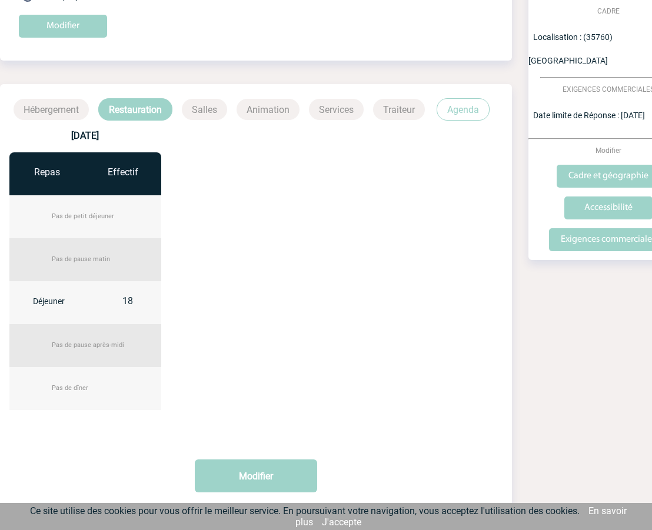
scroll to position [265, 0]
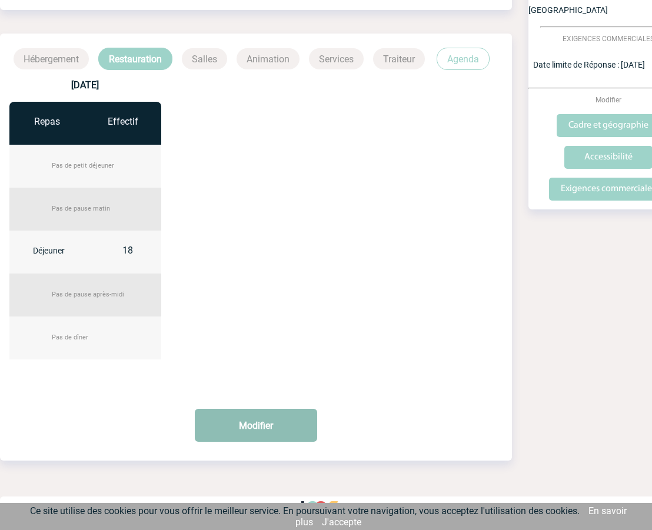
click at [244, 423] on button "Modifier" at bounding box center [256, 425] width 122 height 33
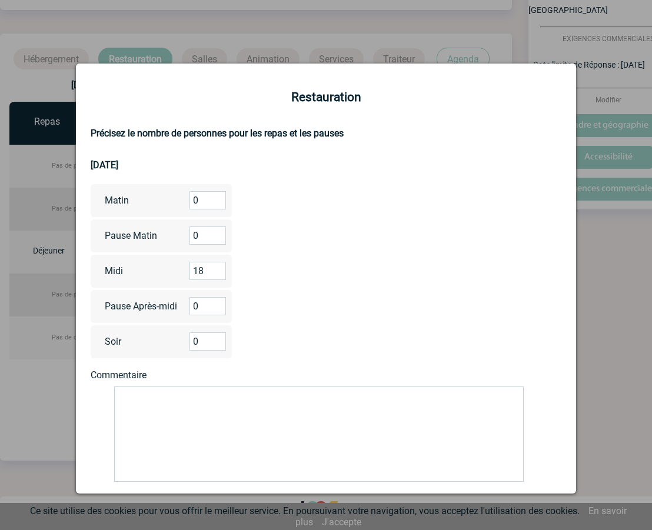
click at [453, 285] on form "Restauration Précisez le nombre de personnes pour les repas et les pauses [DATE…" at bounding box center [326, 318] width 471 height 457
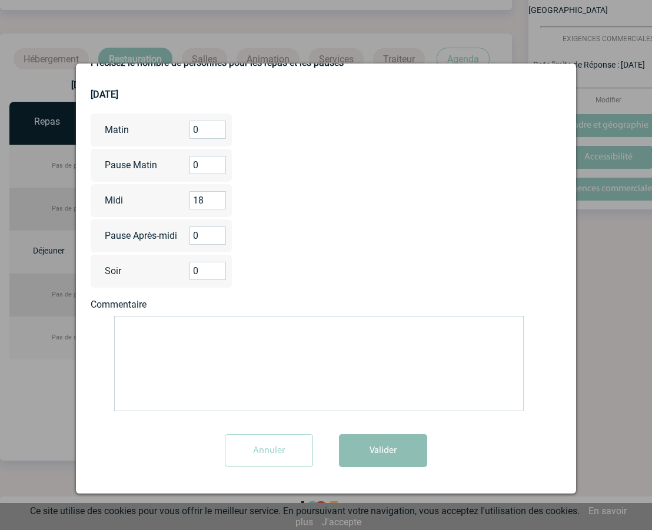
scroll to position [71, 0]
click at [367, 458] on button "Valider" at bounding box center [383, 450] width 88 height 33
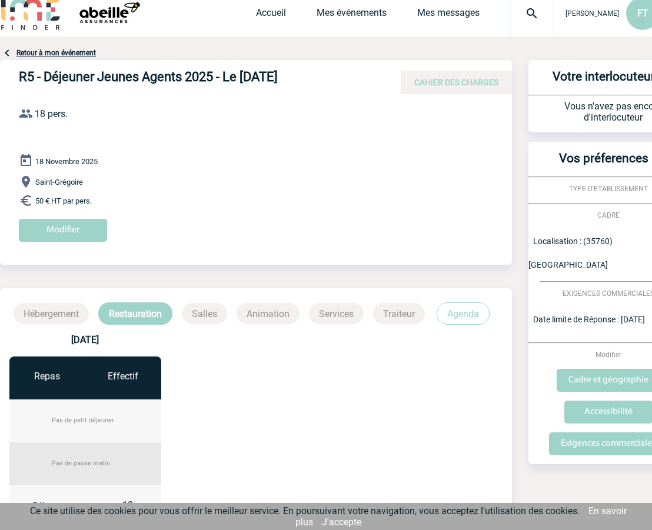
scroll to position [0, 0]
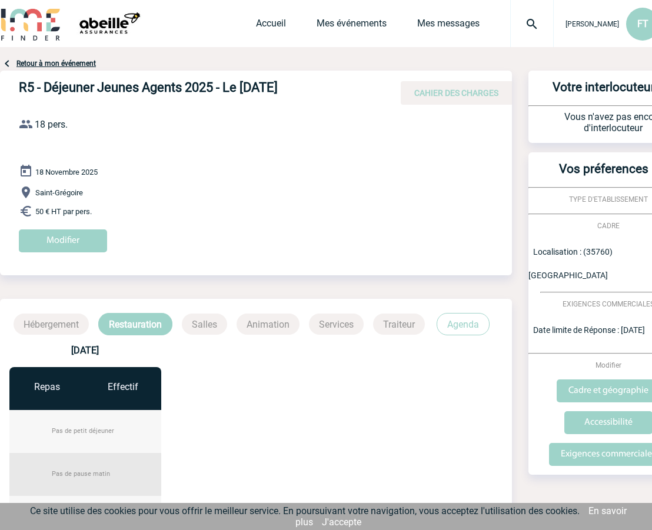
click at [48, 211] on span "50 € HT par pers." at bounding box center [63, 211] width 56 height 9
click at [42, 211] on span "50 € HT par pers." at bounding box center [63, 211] width 56 height 9
click at [445, 90] on span "CAHIER DES CHARGES" at bounding box center [456, 92] width 84 height 9
click at [443, 93] on span "CAHIER DES CHARGES" at bounding box center [456, 92] width 84 height 9
click at [65, 239] on input "Modifier" at bounding box center [63, 241] width 88 height 23
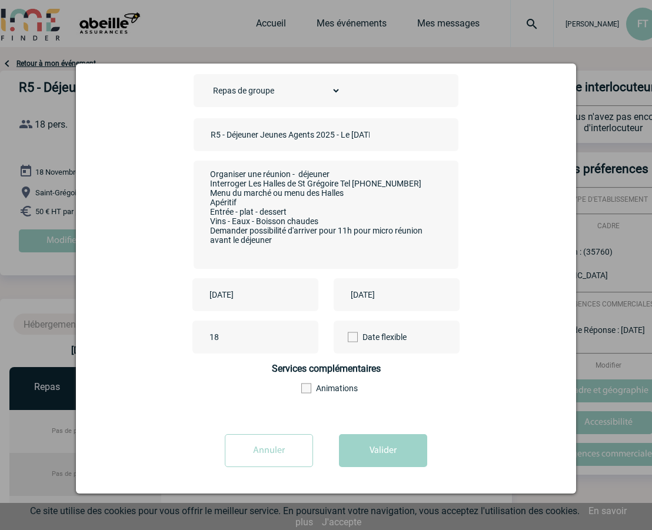
scroll to position [2, 0]
click at [506, 174] on div "Choisissez un type d'évènement Séminaire avec nuitée Séminaire sans nuitée Repa…" at bounding box center [326, 248] width 471 height 348
click at [349, 455] on button "Valider" at bounding box center [383, 450] width 88 height 33
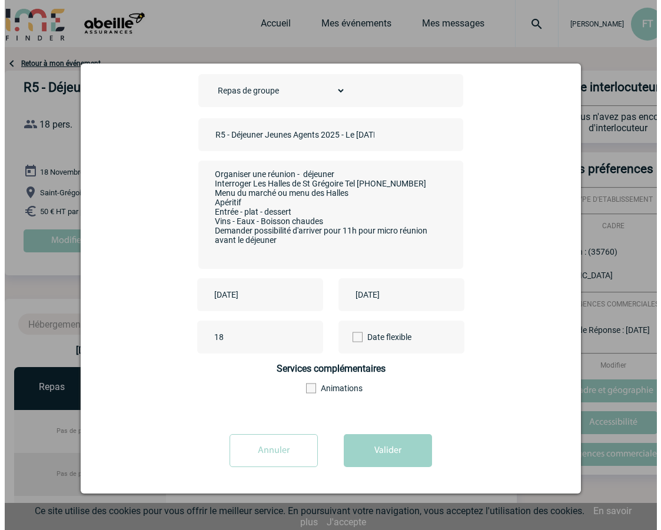
scroll to position [0, 0]
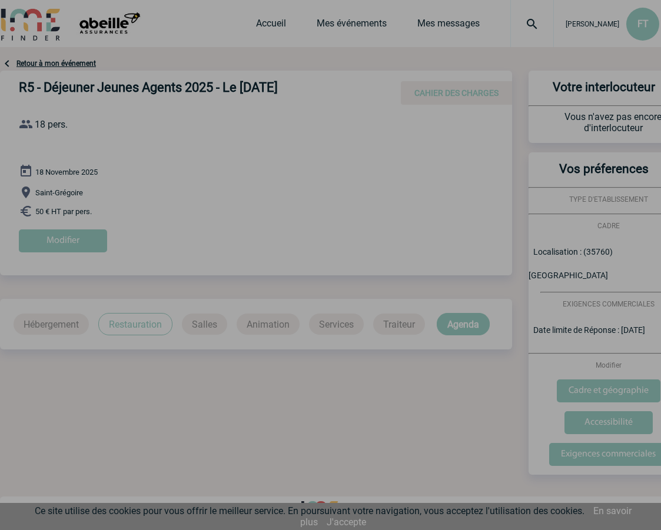
click at [54, 152] on div at bounding box center [330, 265] width 661 height 530
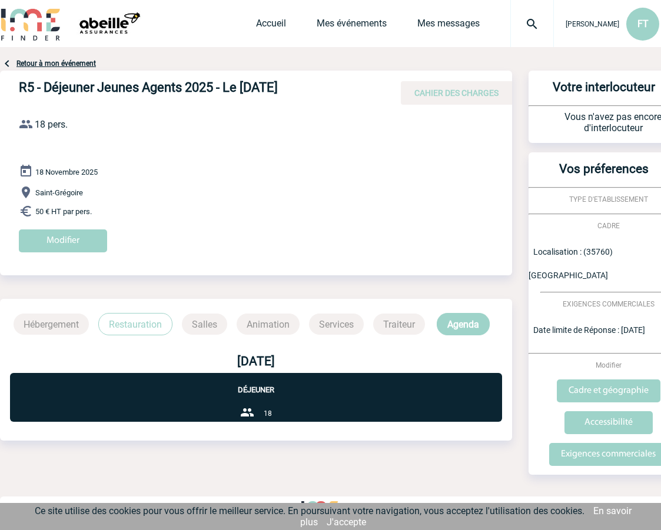
click at [29, 105] on div "R5 - Déjeuner Jeunes Agents 2025 - Le [DATE] CAHIER DES CHARGES R5 - Déjeuner J…" at bounding box center [256, 166] width 512 height 191
drag, startPoint x: 45, startPoint y: 201, endPoint x: 39, endPoint y: 205, distance: 7.1
click at [45, 201] on div "[DATE] [GEOGRAPHIC_DATA] 50 € HT par pers. Modifier" at bounding box center [265, 212] width 493 height 97
click at [23, 214] on img at bounding box center [26, 211] width 14 height 14
click at [24, 214] on img at bounding box center [26, 211] width 14 height 14
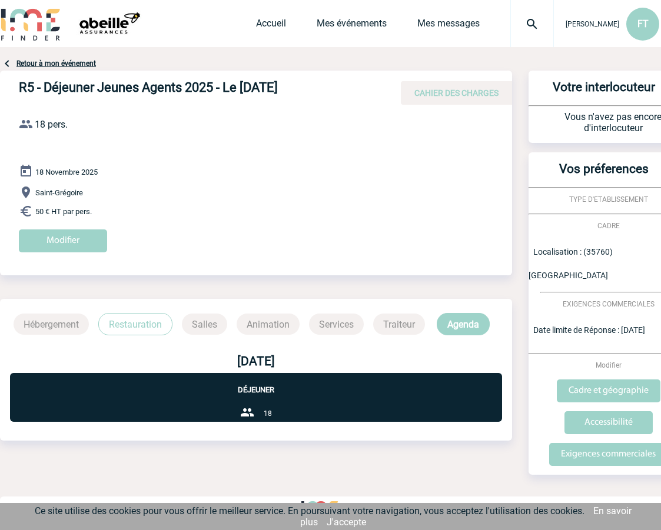
click at [316, 197] on p "Saint-Grégoire" at bounding box center [265, 192] width 493 height 14
click at [87, 93] on h4 "R5 - Déjeuner Jeunes Agents 2025 - Le [DATE]" at bounding box center [195, 90] width 353 height 20
click at [58, 212] on span "50 € HT par pers." at bounding box center [63, 211] width 56 height 9
